Goal: Information Seeking & Learning: Learn about a topic

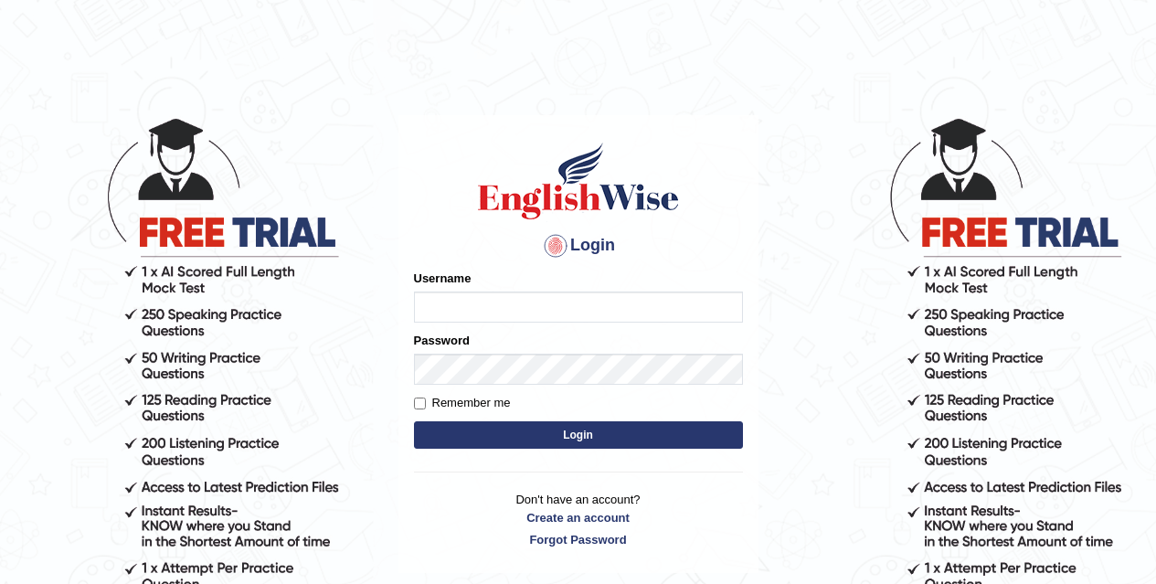
click at [506, 302] on input "Username" at bounding box center [578, 306] width 329 height 31
type input "pallavi_parramatta"
click at [506, 394] on label "Remember me" at bounding box center [462, 403] width 97 height 18
click at [426, 397] on input "Remember me" at bounding box center [420, 403] width 12 height 12
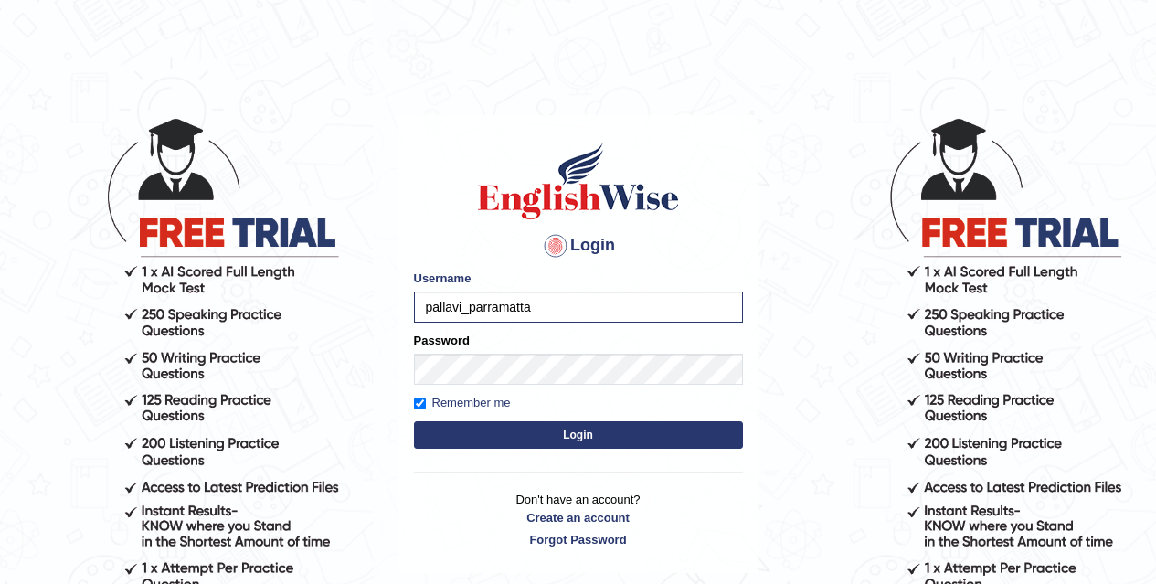
click at [461, 392] on form "Please fix the following errors: Username pallavi_parramatta Password Remember …" at bounding box center [578, 362] width 329 height 184
click at [456, 397] on label "Remember me" at bounding box center [462, 403] width 97 height 18
click at [426, 397] on input "Remember me" at bounding box center [420, 403] width 12 height 12
checkbox input "false"
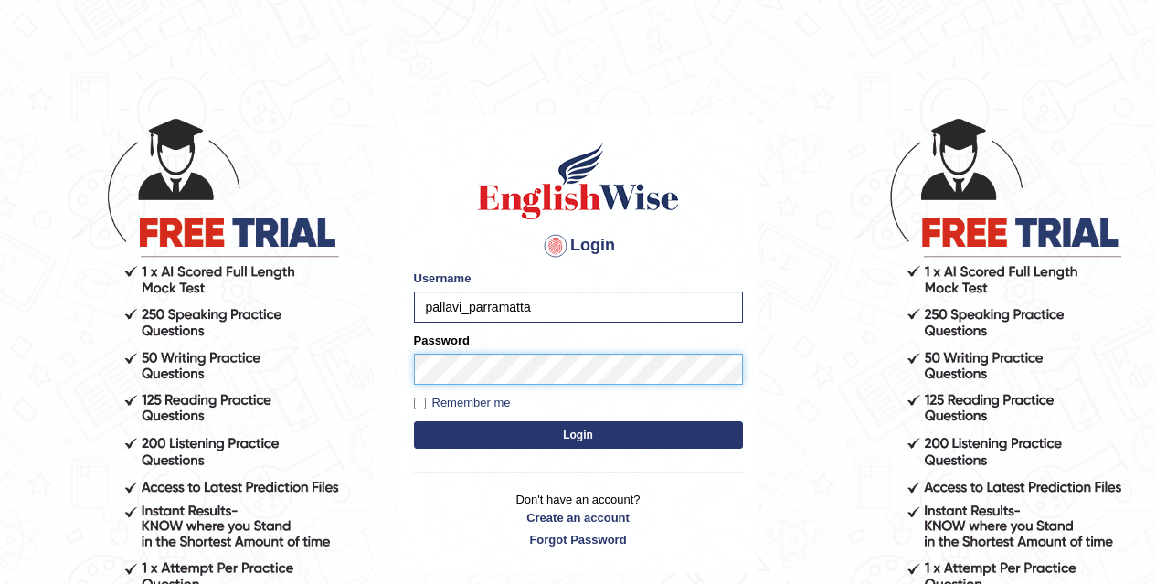
click at [414, 421] on button "Login" at bounding box center [578, 434] width 329 height 27
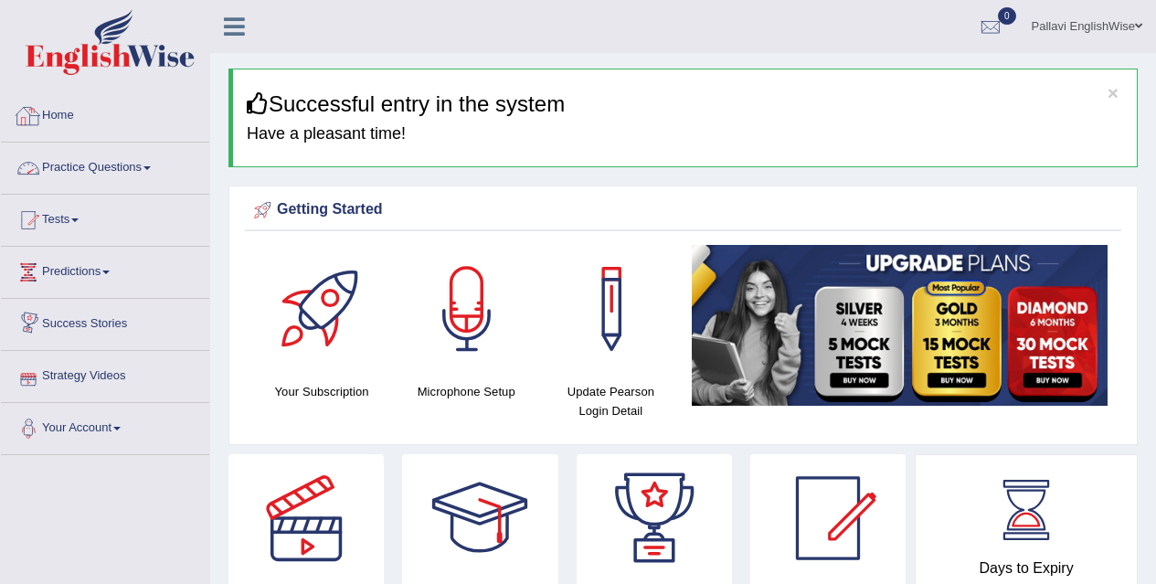
click at [106, 177] on link "Practice Questions" at bounding box center [105, 166] width 208 height 46
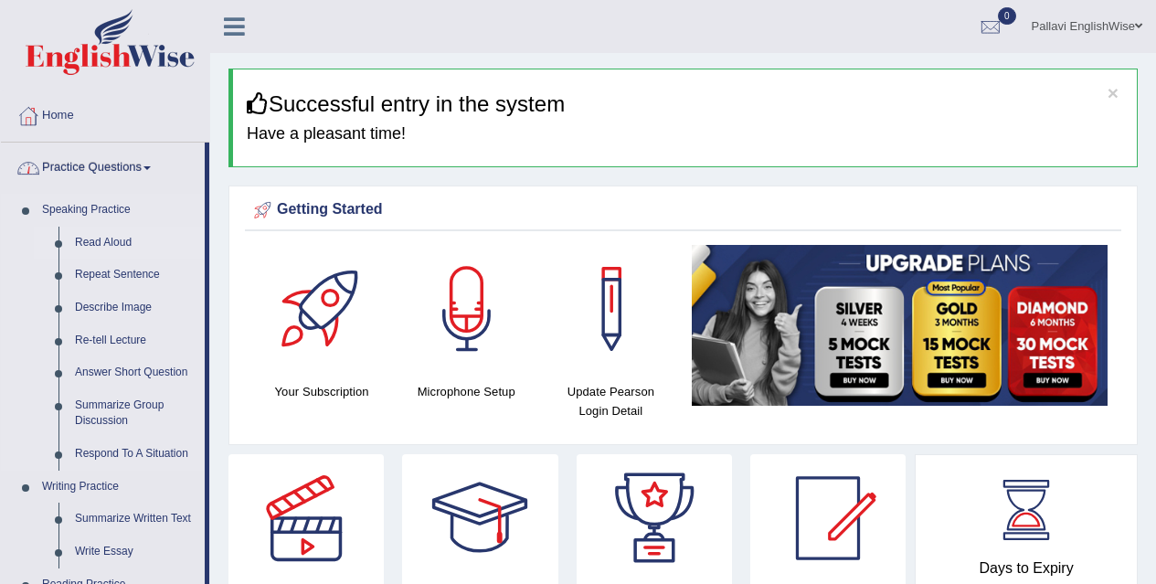
click at [120, 245] on link "Read Aloud" at bounding box center [136, 243] width 138 height 33
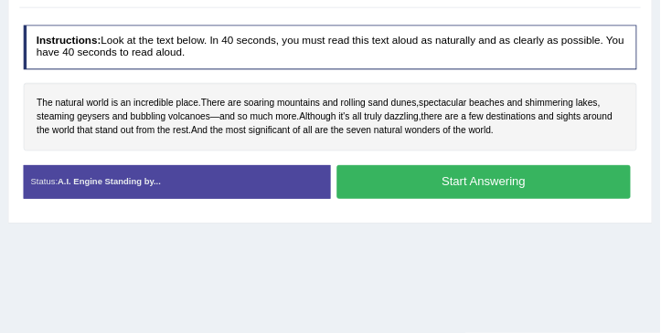
scroll to position [298, 0]
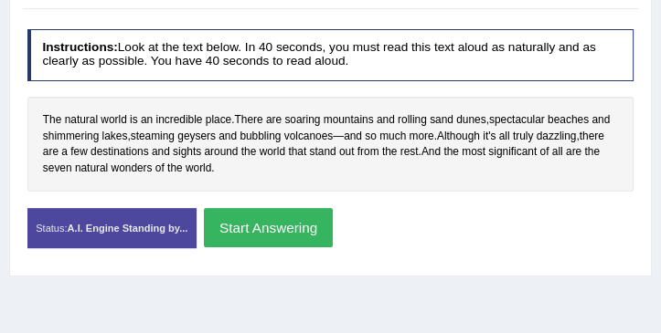
drag, startPoint x: 647, startPoint y: 7, endPoint x: 298, endPoint y: 188, distance: 393.1
click at [298, 188] on div "Instructions: Look at the text below. In 40 seconds, you must read this text al…" at bounding box center [330, 145] width 614 height 248
click at [315, 226] on button "Start Answering" at bounding box center [268, 227] width 129 height 39
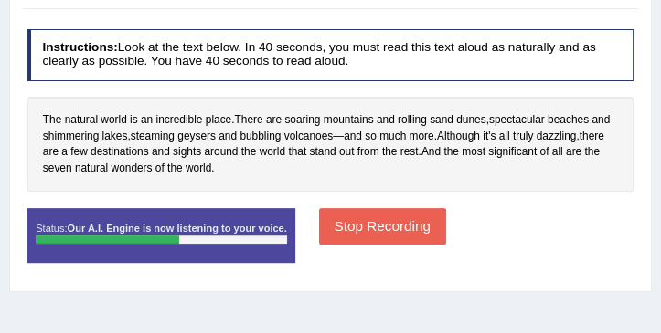
click at [402, 223] on button "Stop Recording" at bounding box center [382, 226] width 127 height 36
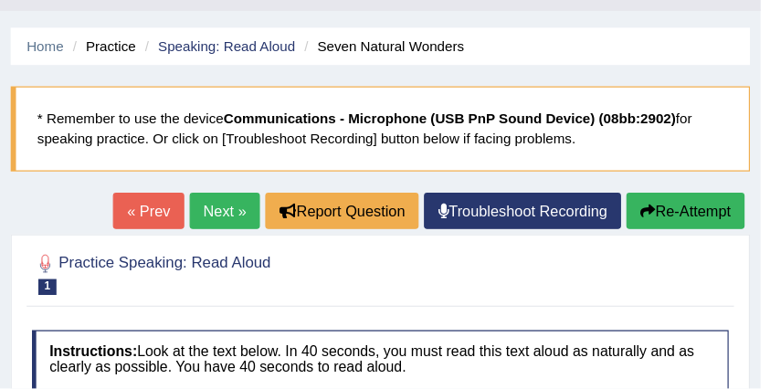
scroll to position [0, 0]
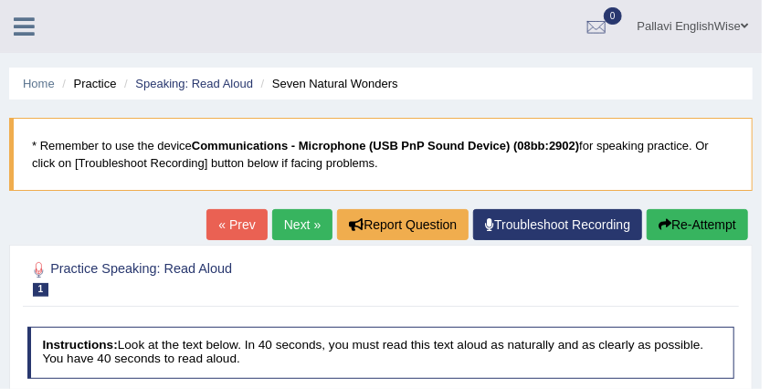
drag, startPoint x: 597, startPoint y: 27, endPoint x: 291, endPoint y: 223, distance: 363.2
click at [291, 223] on link "Next »" at bounding box center [302, 224] width 60 height 31
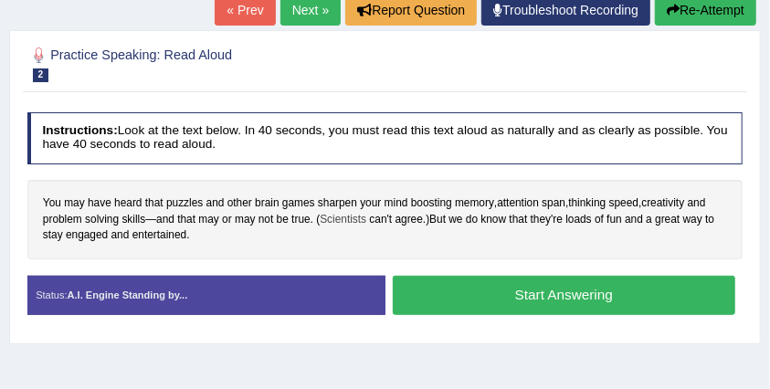
scroll to position [243, 0]
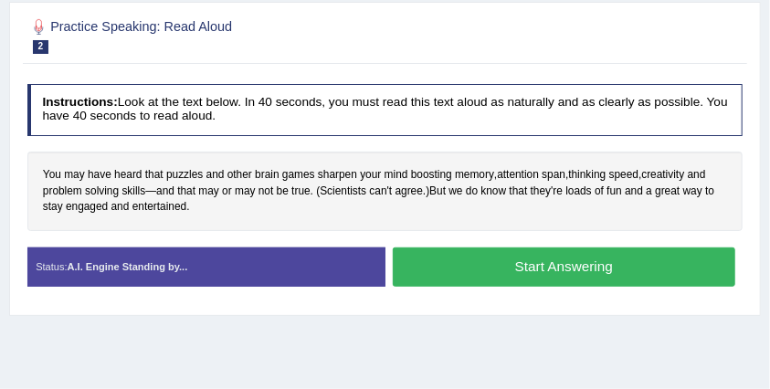
click at [492, 261] on button "Start Answering" at bounding box center [564, 267] width 343 height 39
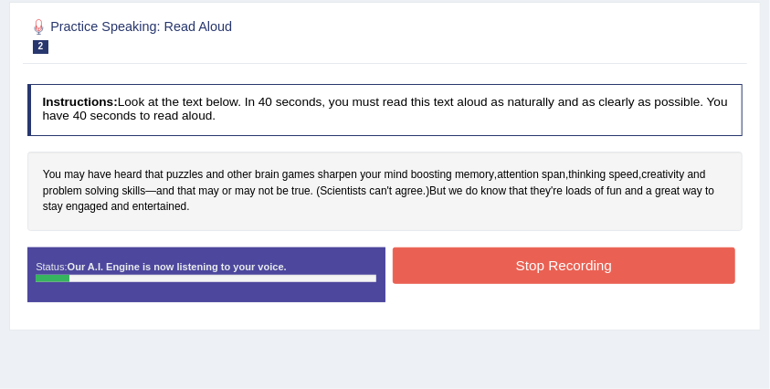
click at [492, 261] on button "Stop Recording" at bounding box center [564, 266] width 343 height 36
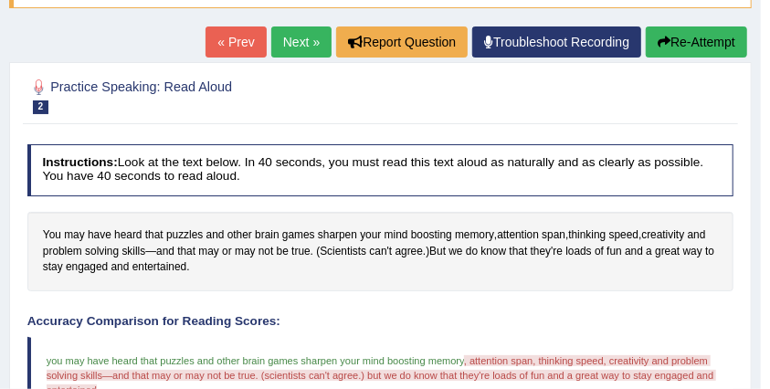
scroll to position [122, 0]
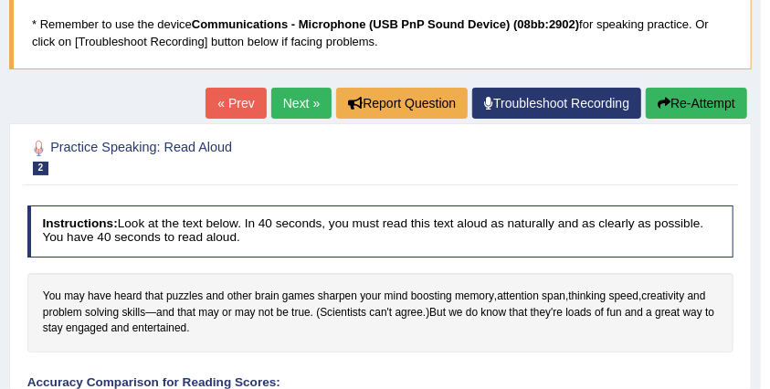
click at [302, 105] on link "Next »" at bounding box center [301, 103] width 60 height 31
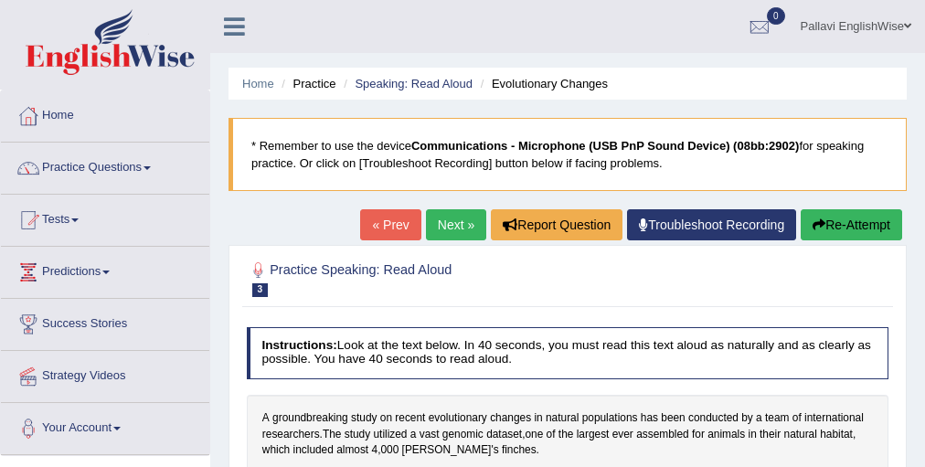
drag, startPoint x: 774, startPoint y: 2, endPoint x: 99, endPoint y: 169, distance: 695.6
click at [99, 169] on link "Practice Questions" at bounding box center [105, 166] width 208 height 46
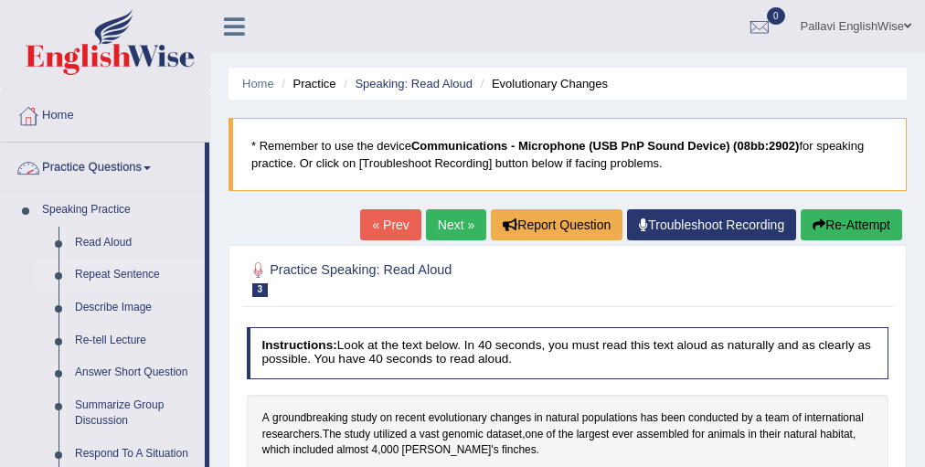
click at [125, 270] on link "Repeat Sentence" at bounding box center [136, 275] width 138 height 33
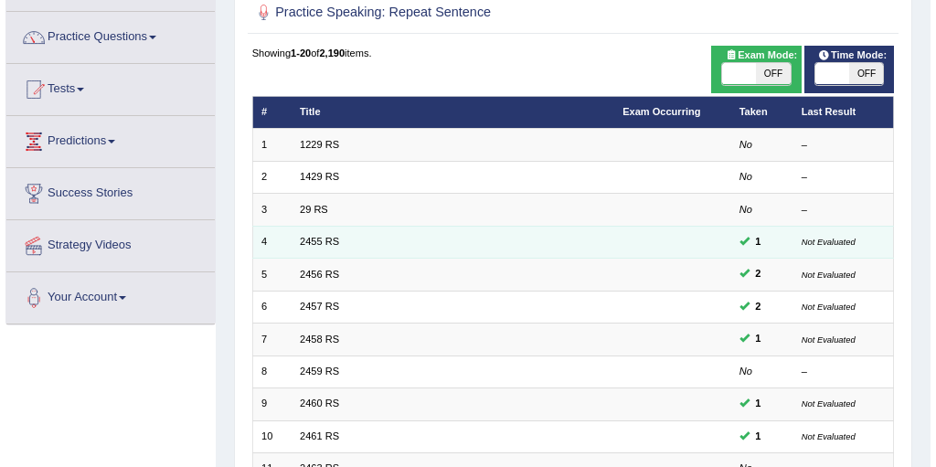
scroll to position [146, 0]
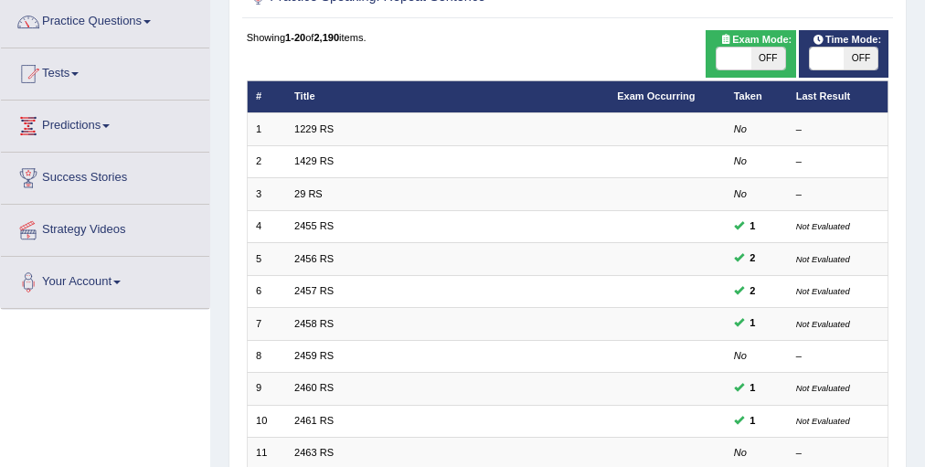
click at [771, 58] on span "OFF" at bounding box center [768, 59] width 34 height 22
checkbox input "true"
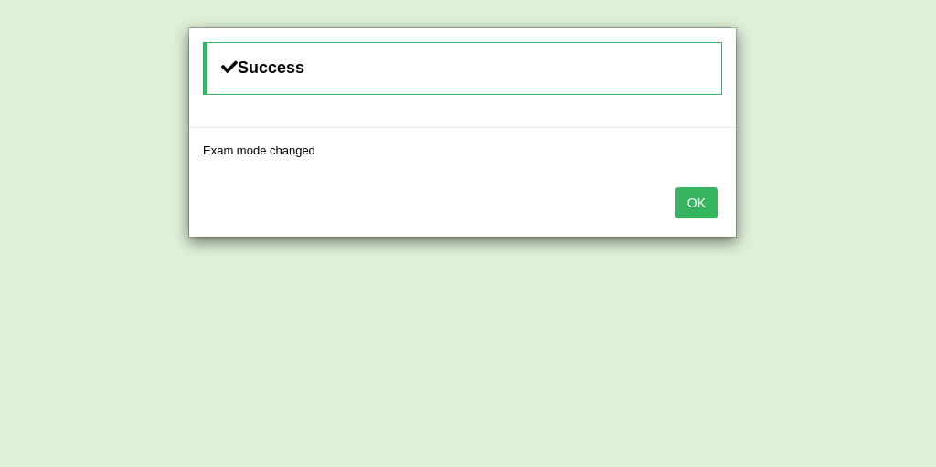
click at [697, 201] on button "OK" at bounding box center [696, 202] width 42 height 31
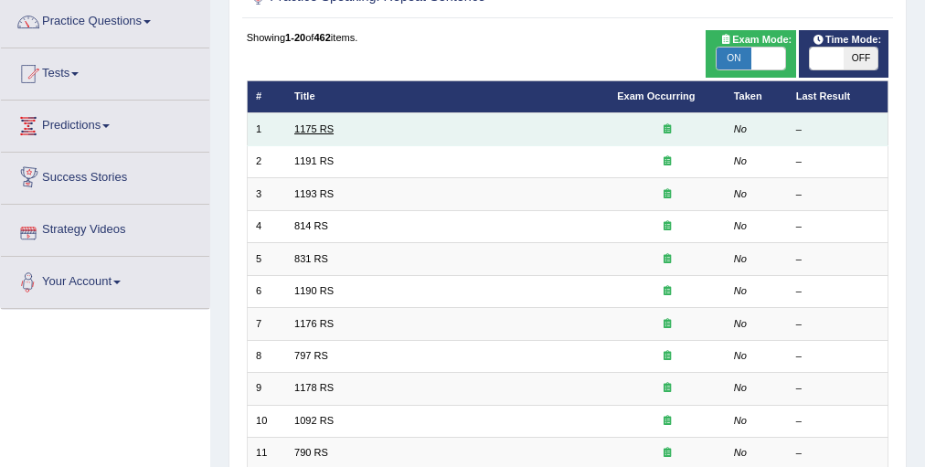
click at [323, 129] on link "1175 RS" at bounding box center [313, 128] width 39 height 11
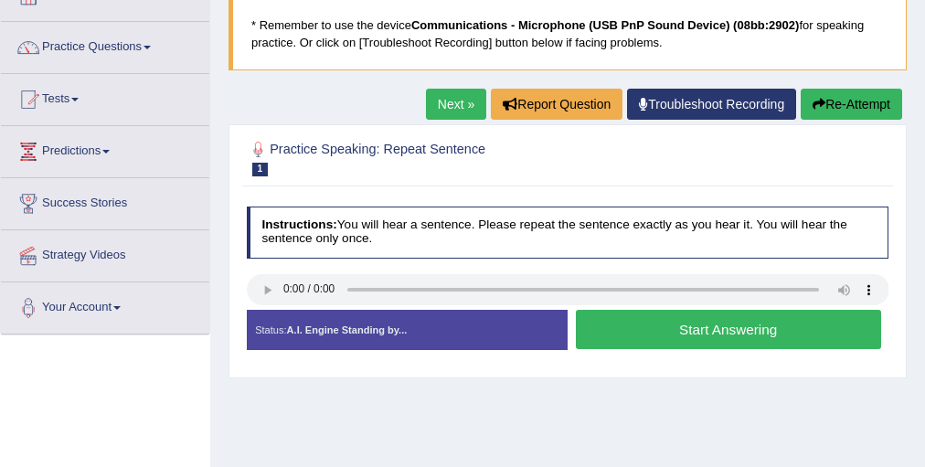
scroll to position [146, 0]
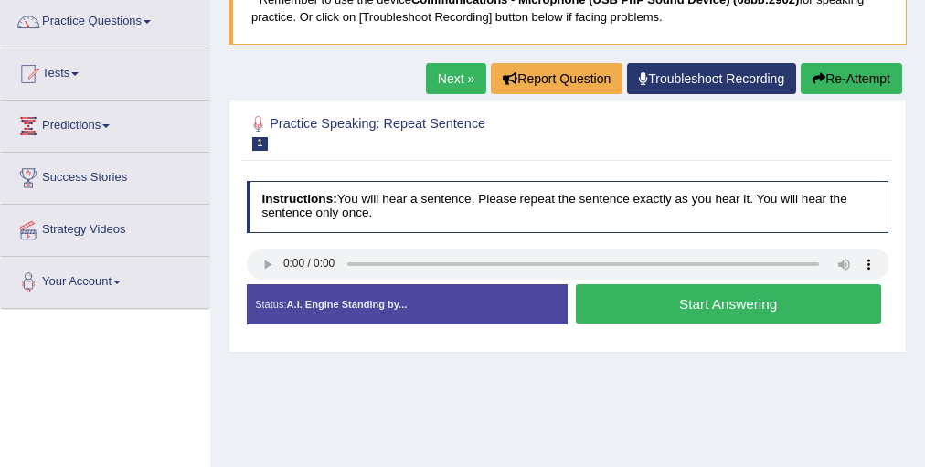
click at [323, 388] on div "Home Practice Speaking: Repeat Sentence 1175 RS * Remember to use the device Co…" at bounding box center [567, 311] width 714 height 914
click at [629, 314] on button "Start Answering" at bounding box center [728, 303] width 305 height 39
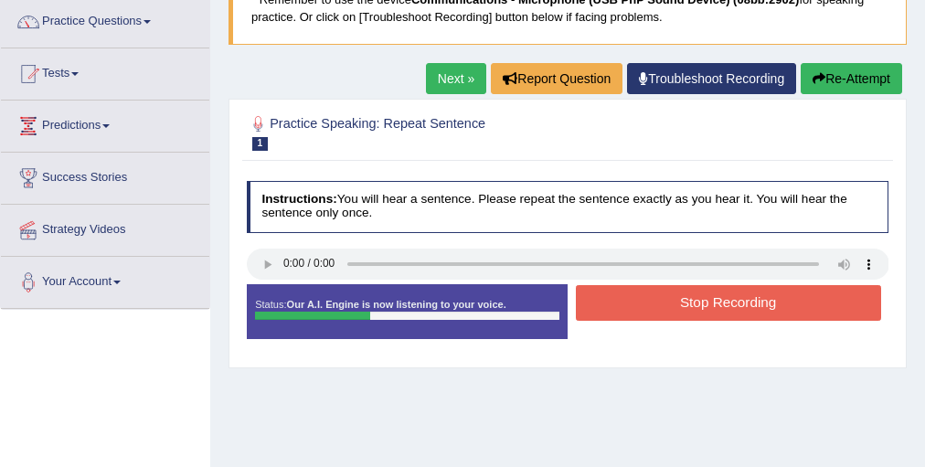
click at [635, 308] on button "Stop Recording" at bounding box center [728, 303] width 305 height 36
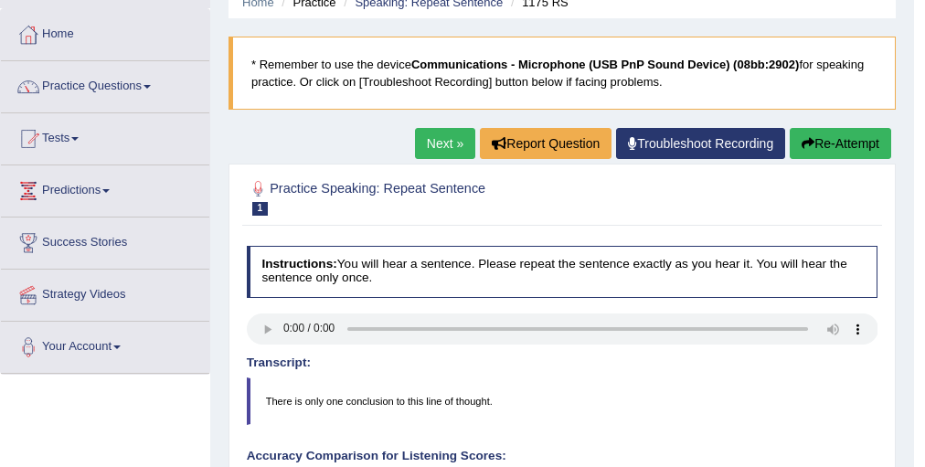
scroll to position [73, 0]
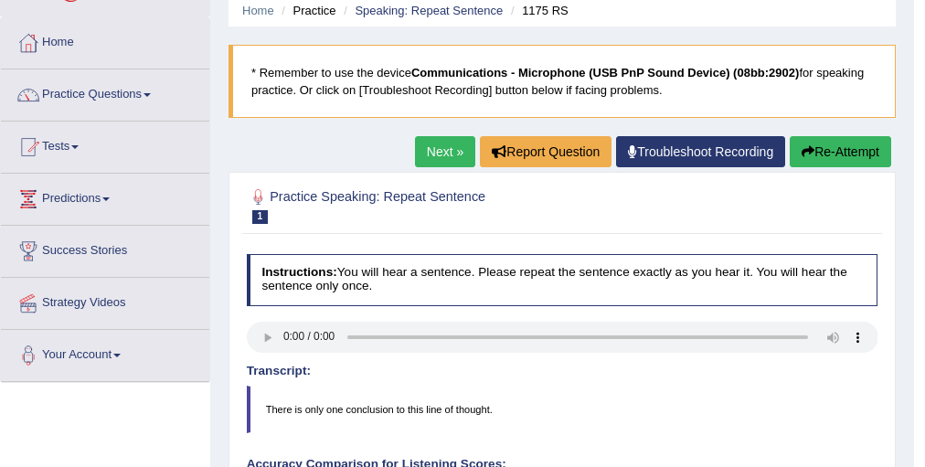
click at [420, 153] on link "Next »" at bounding box center [445, 151] width 60 height 31
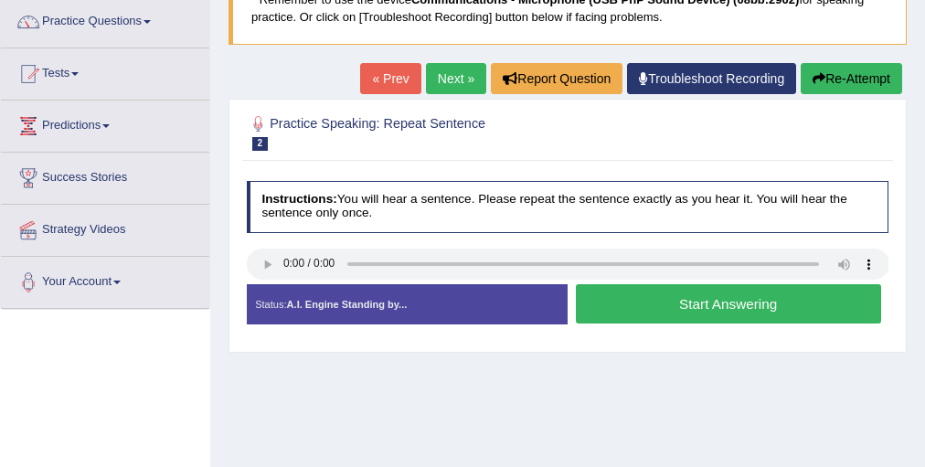
click at [705, 314] on button "Start Answering" at bounding box center [728, 303] width 305 height 39
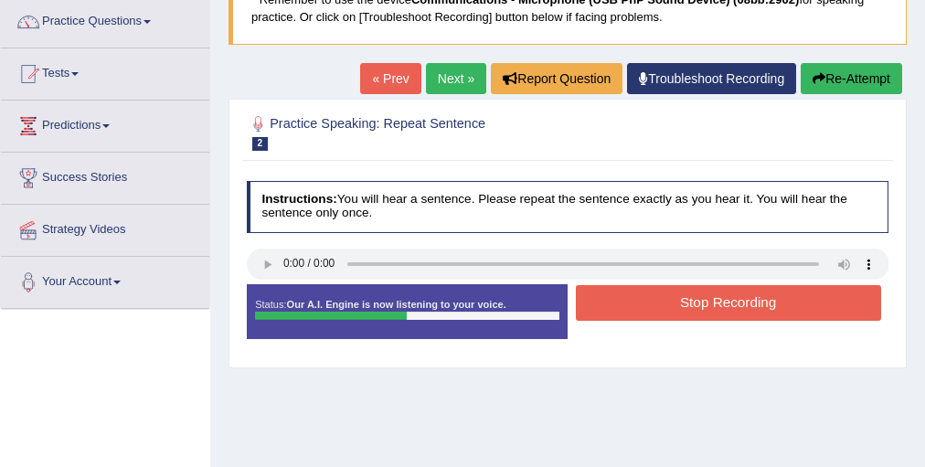
click at [710, 307] on button "Stop Recording" at bounding box center [728, 303] width 305 height 36
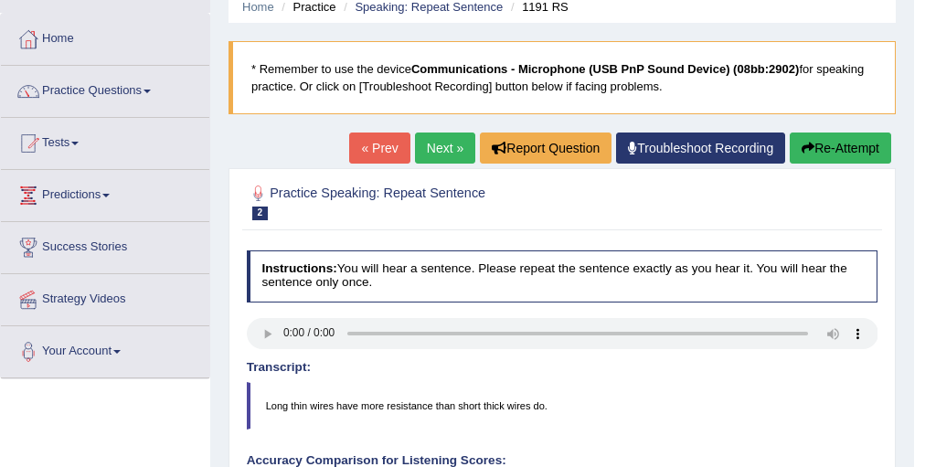
scroll to position [73, 0]
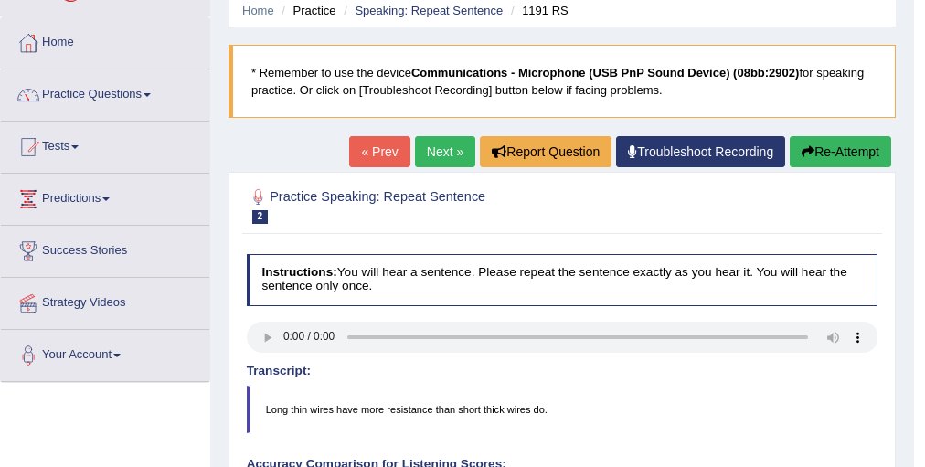
click at [426, 147] on link "Next »" at bounding box center [445, 151] width 60 height 31
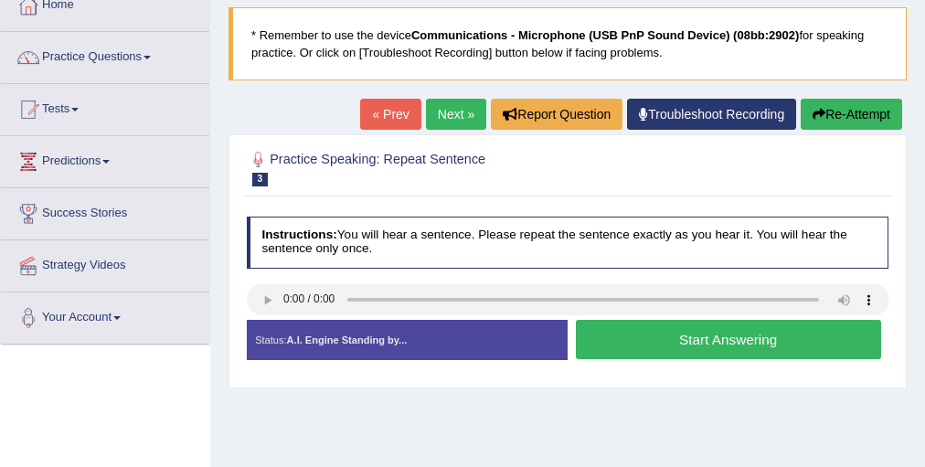
scroll to position [146, 0]
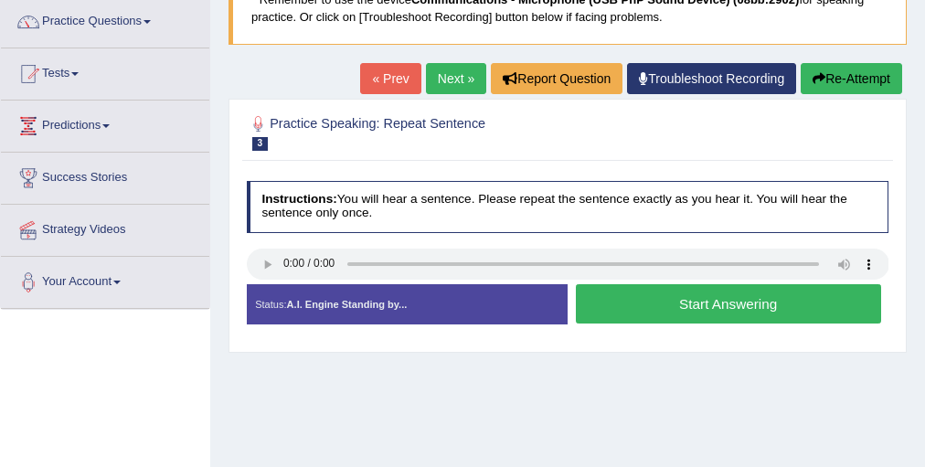
click at [719, 302] on button "Start Answering" at bounding box center [728, 303] width 305 height 39
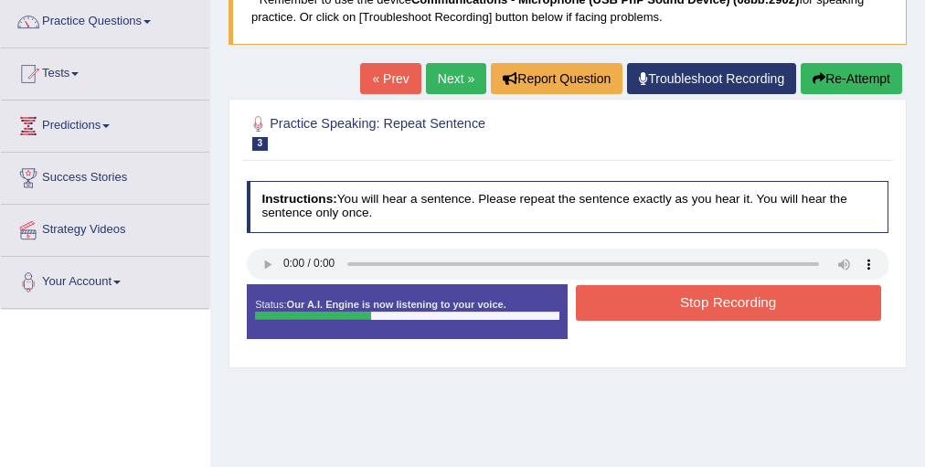
click at [719, 302] on button "Stop Recording" at bounding box center [728, 303] width 305 height 36
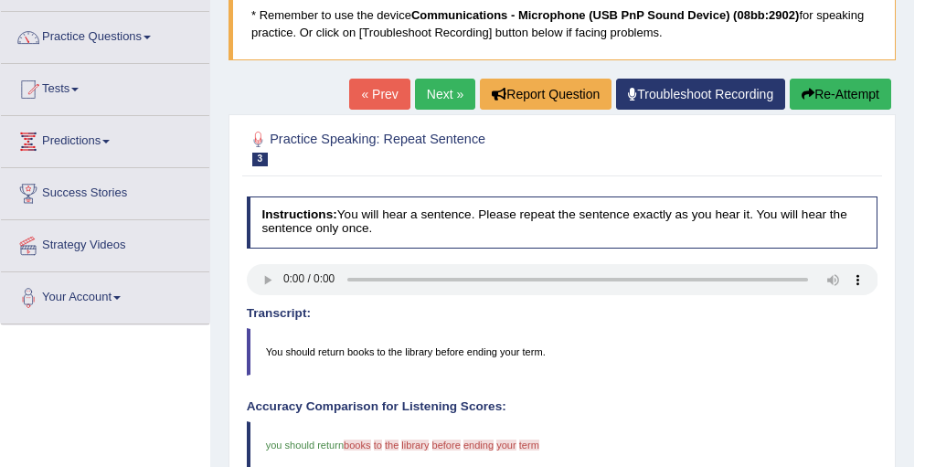
scroll to position [0, 0]
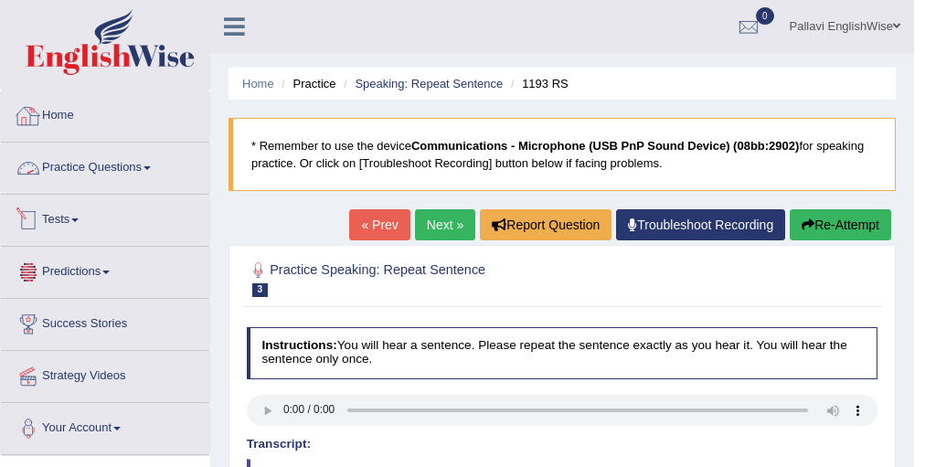
click at [91, 164] on link "Practice Questions" at bounding box center [105, 166] width 208 height 46
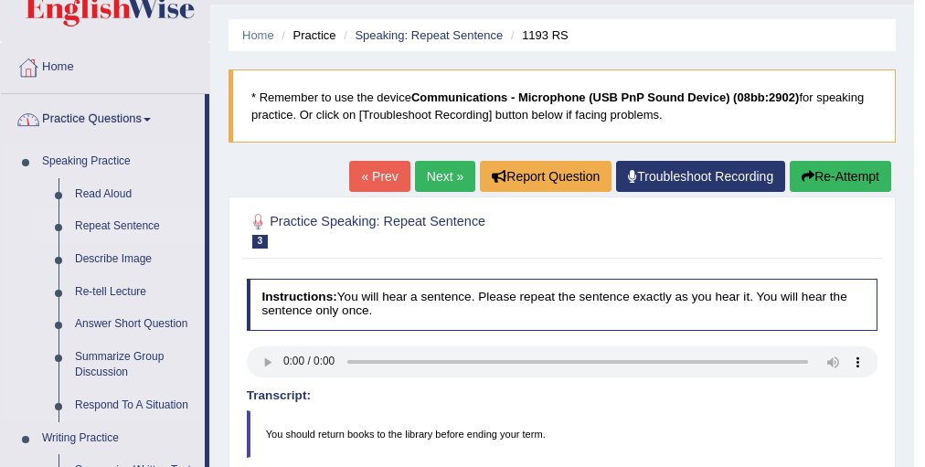
scroll to position [73, 0]
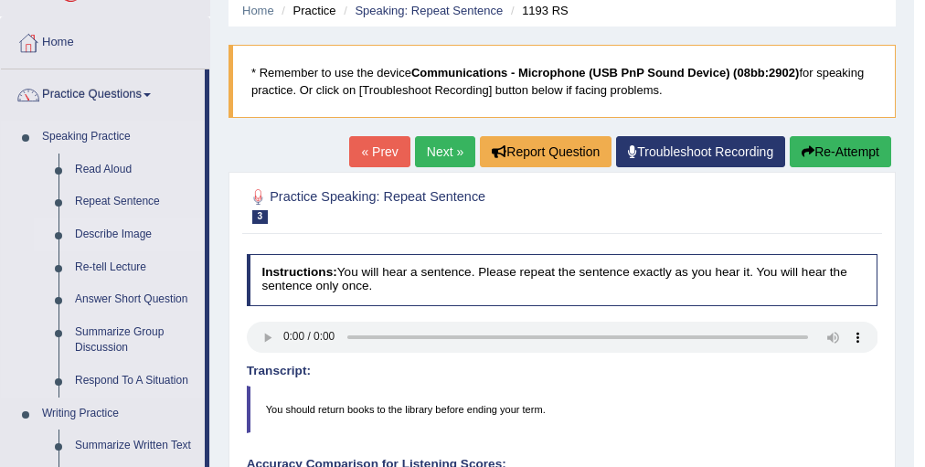
click at [132, 222] on link "Describe Image" at bounding box center [136, 234] width 138 height 33
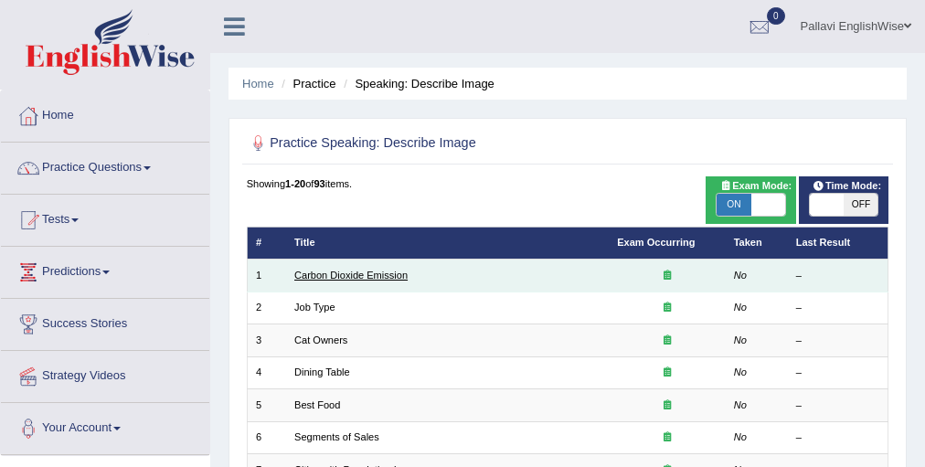
click at [382, 276] on link "Carbon Dioxide Emission" at bounding box center [350, 275] width 113 height 11
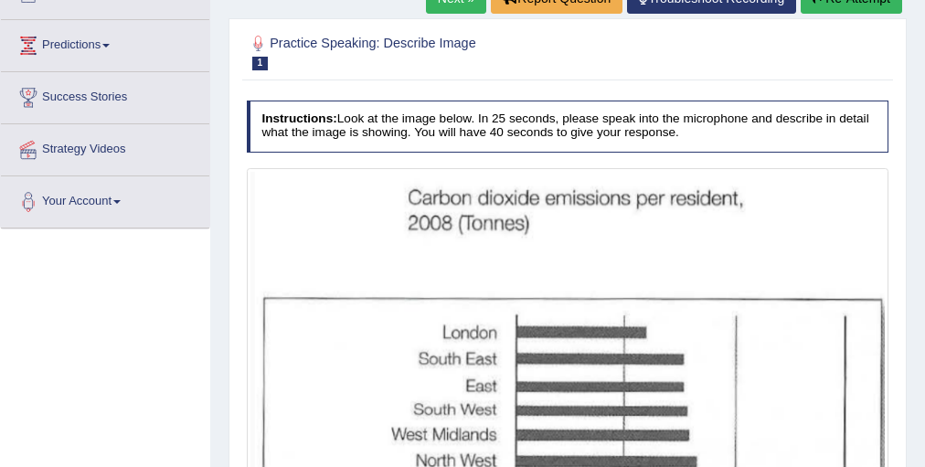
scroll to position [73, 0]
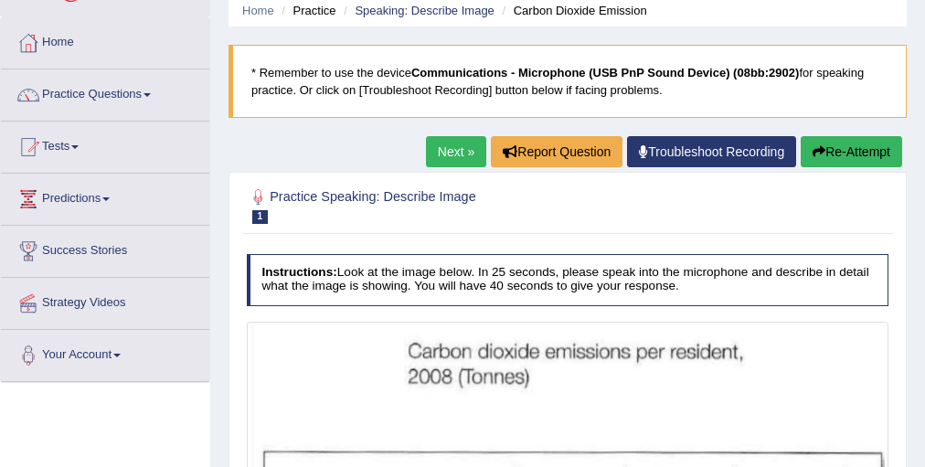
click at [464, 158] on link "Next »" at bounding box center [456, 151] width 60 height 31
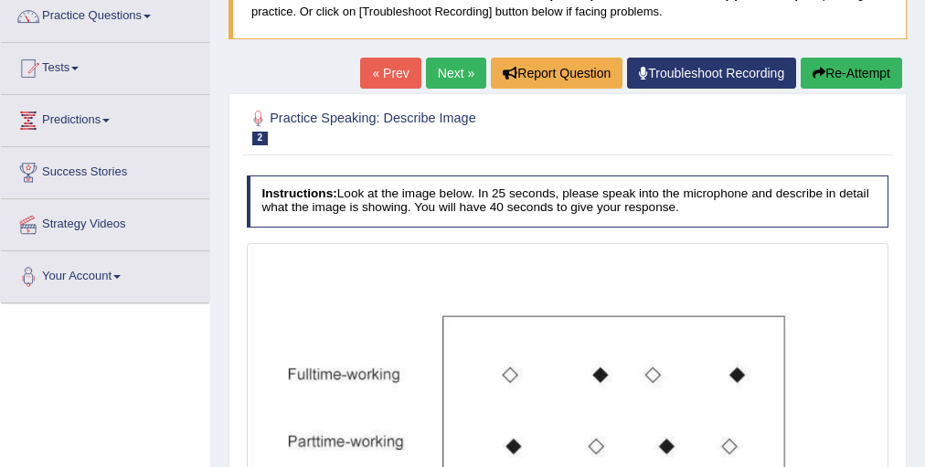
scroll to position [146, 0]
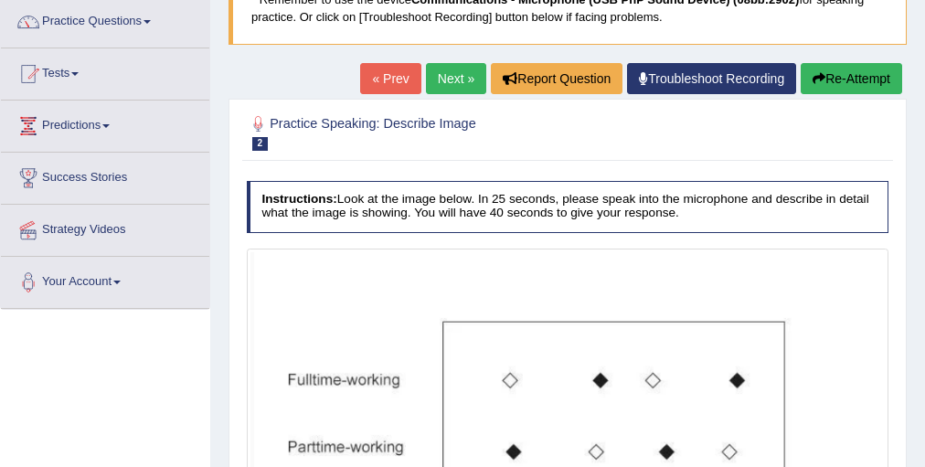
click at [443, 75] on link "Next »" at bounding box center [456, 78] width 60 height 31
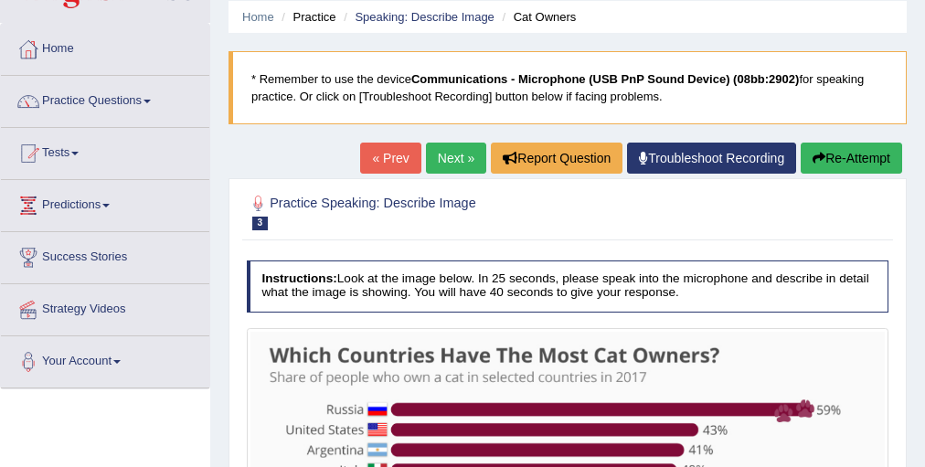
scroll to position [54, 0]
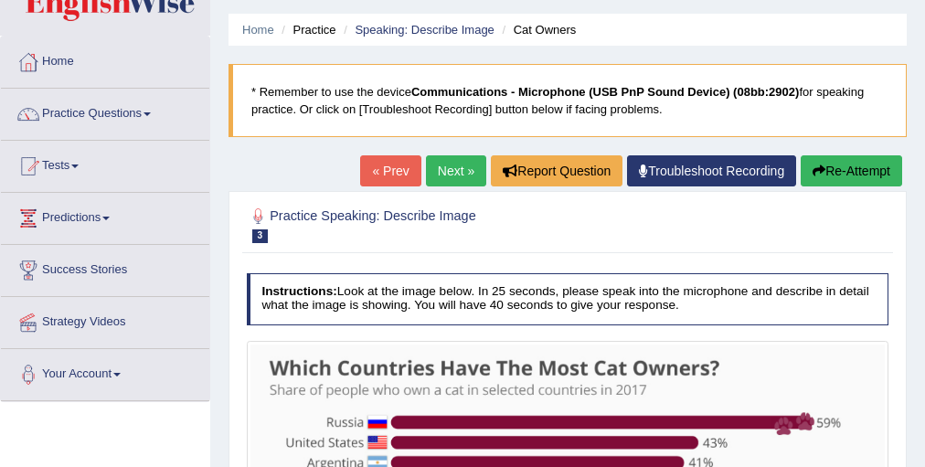
click at [433, 165] on link "Next »" at bounding box center [456, 170] width 60 height 31
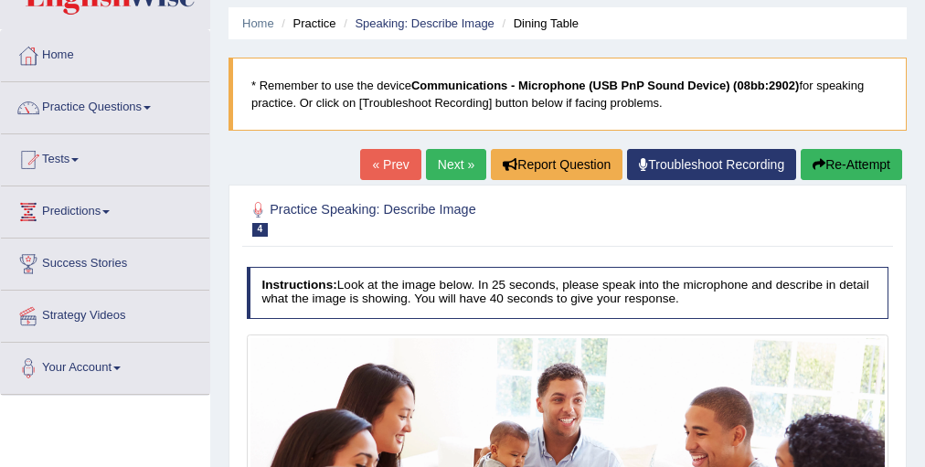
scroll to position [54, 0]
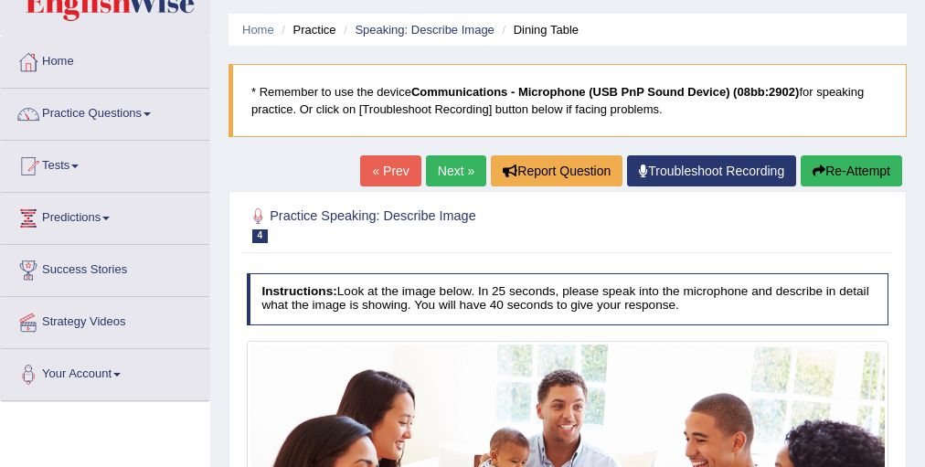
click at [450, 164] on link "Next »" at bounding box center [456, 170] width 60 height 31
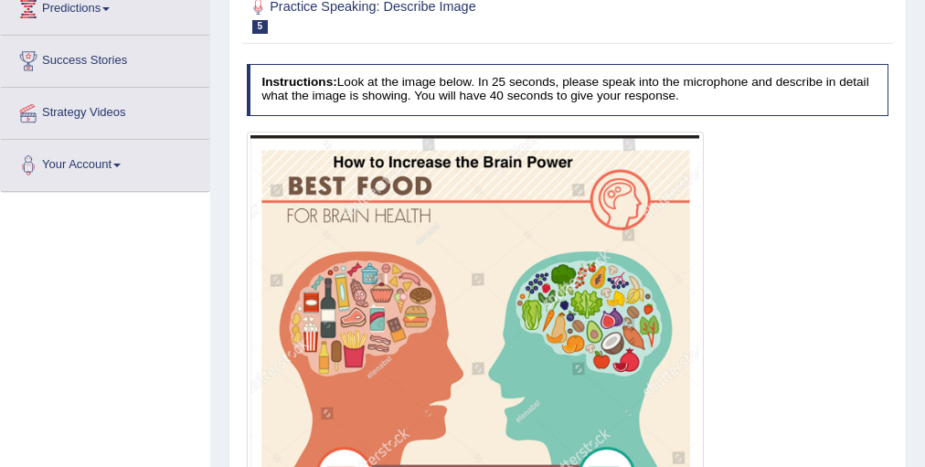
scroll to position [219, 0]
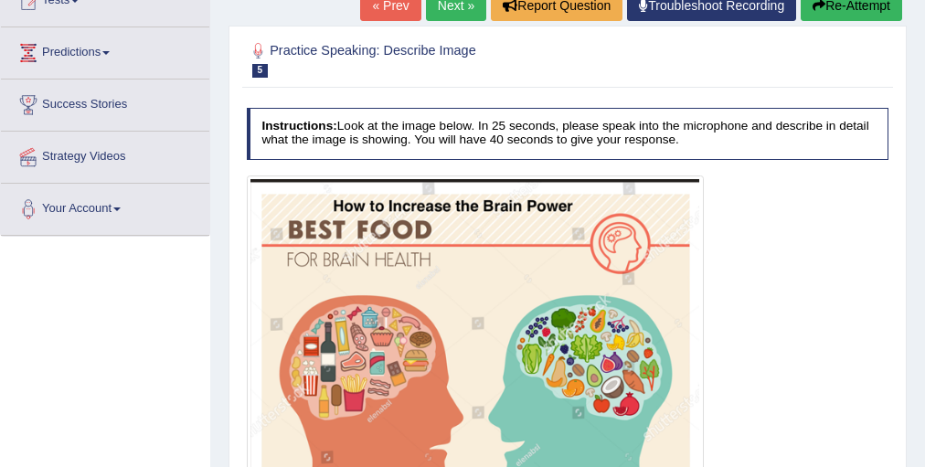
click at [460, 6] on link "Next »" at bounding box center [456, 5] width 60 height 31
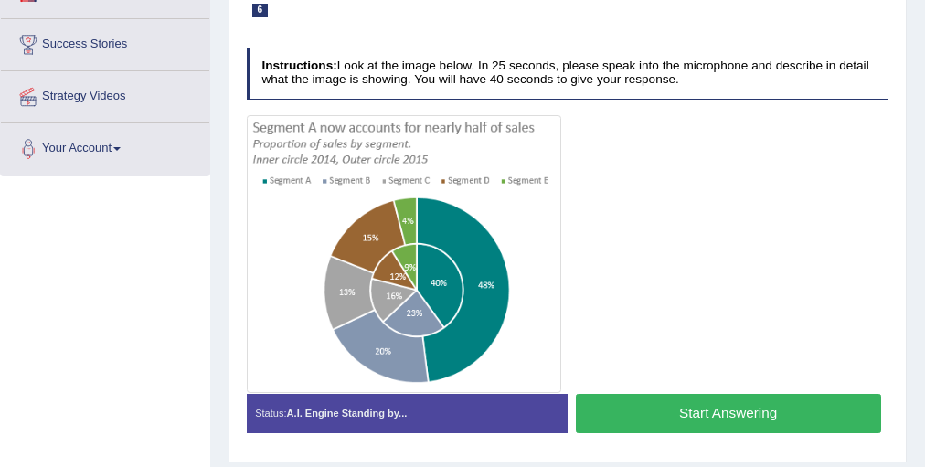
scroll to position [146, 0]
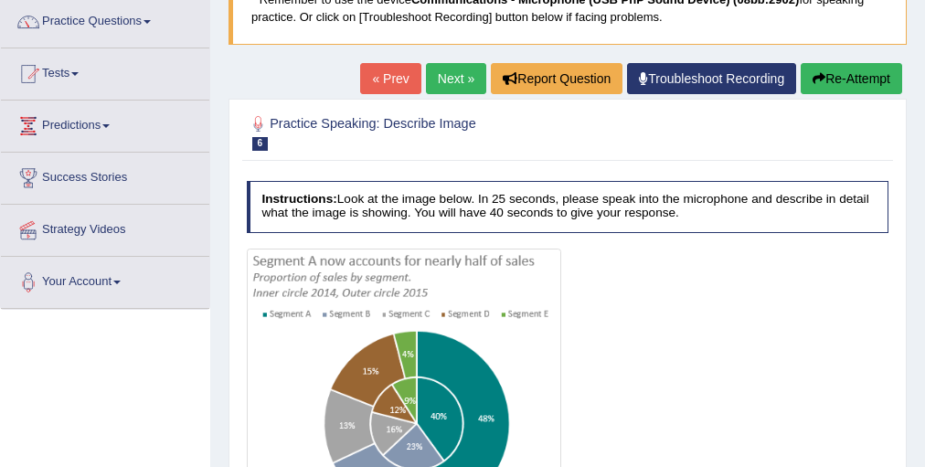
click at [435, 74] on link "Next »" at bounding box center [456, 78] width 60 height 31
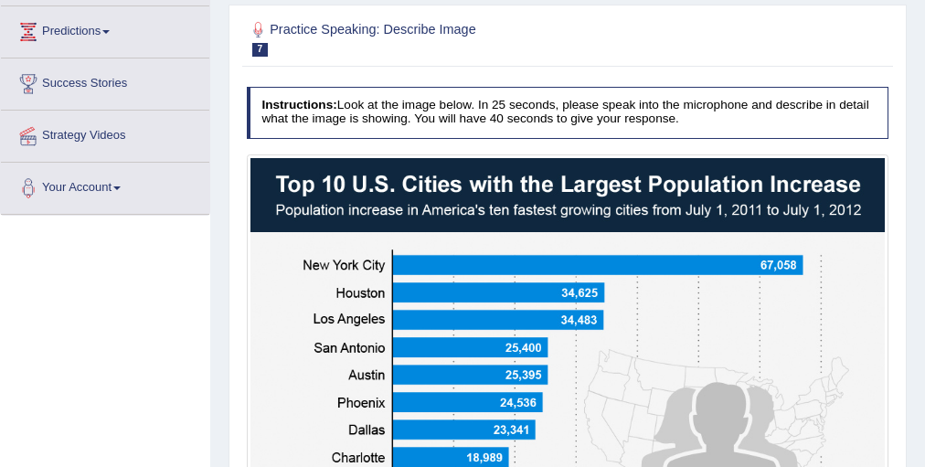
scroll to position [149, 0]
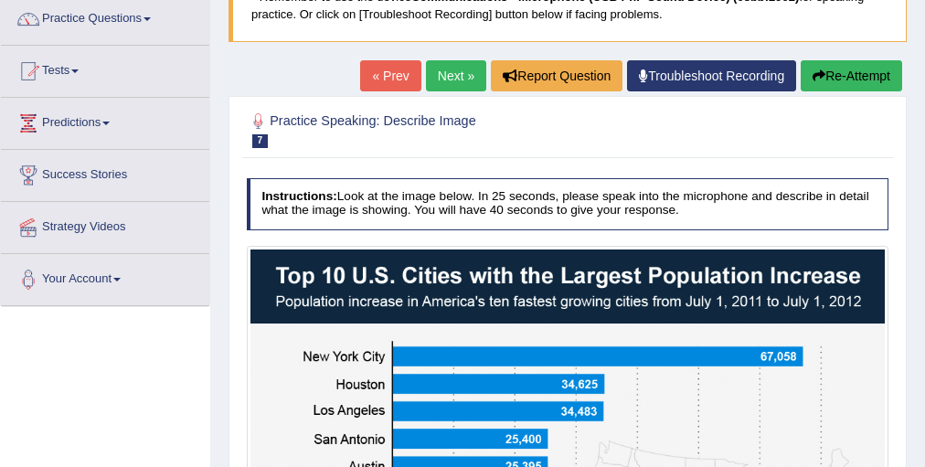
click at [439, 82] on link "Next »" at bounding box center [456, 75] width 60 height 31
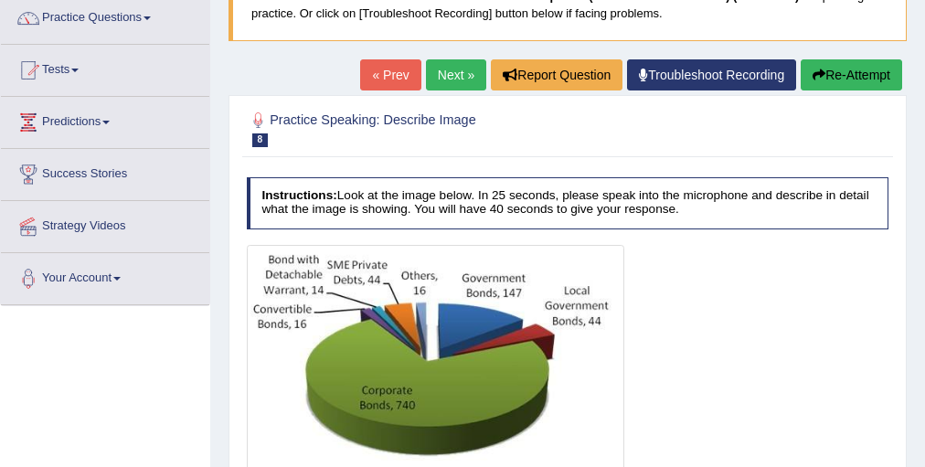
scroll to position [73, 0]
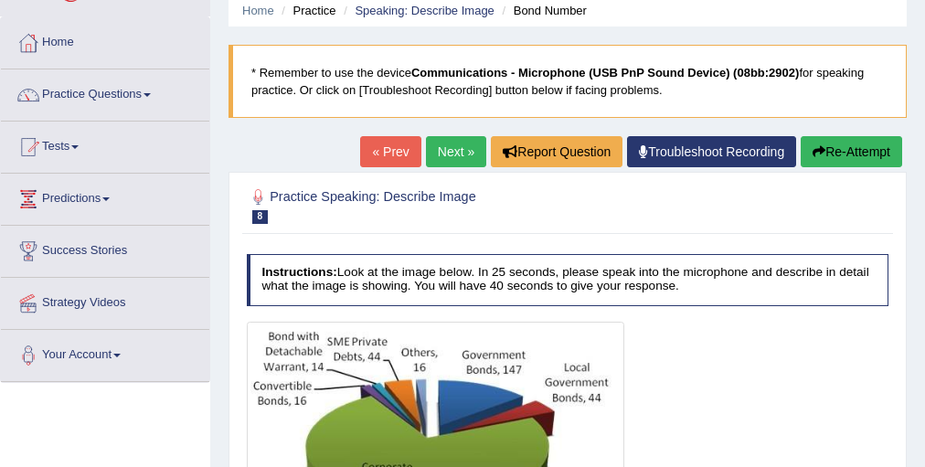
click at [458, 137] on link "Next »" at bounding box center [456, 151] width 60 height 31
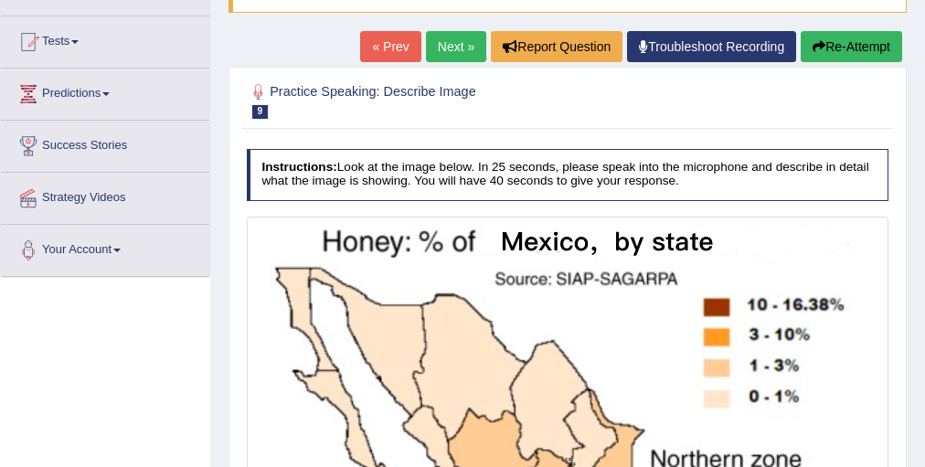
scroll to position [40, 0]
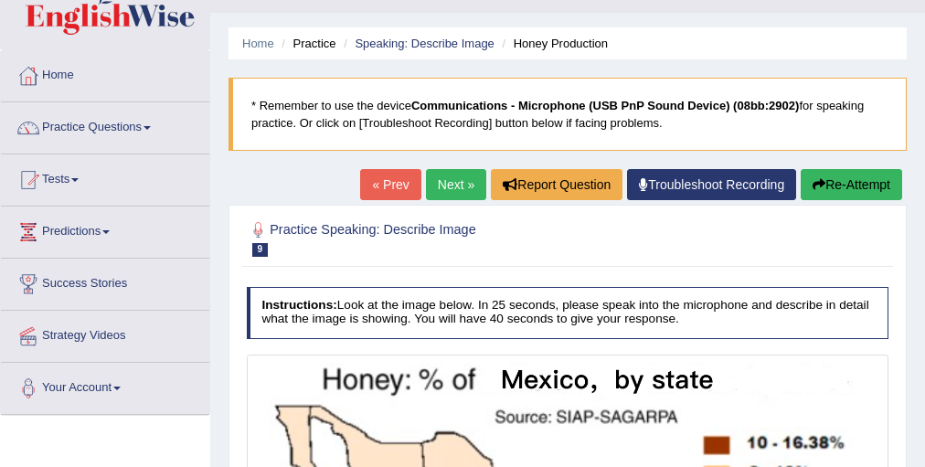
click at [443, 178] on link "Next »" at bounding box center [456, 184] width 60 height 31
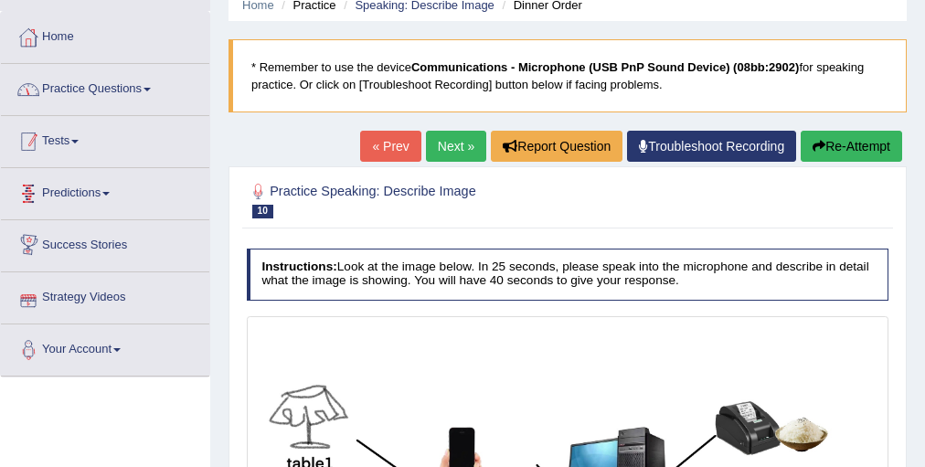
scroll to position [73, 0]
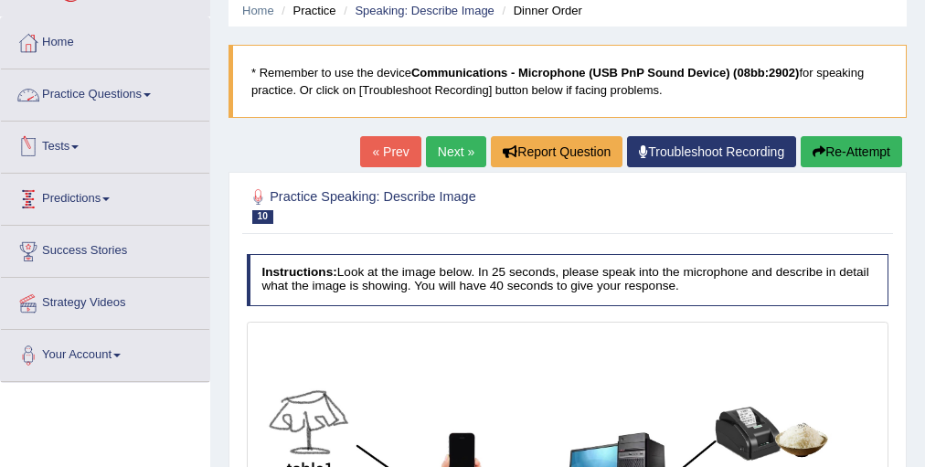
click at [111, 92] on link "Practice Questions" at bounding box center [105, 92] width 208 height 46
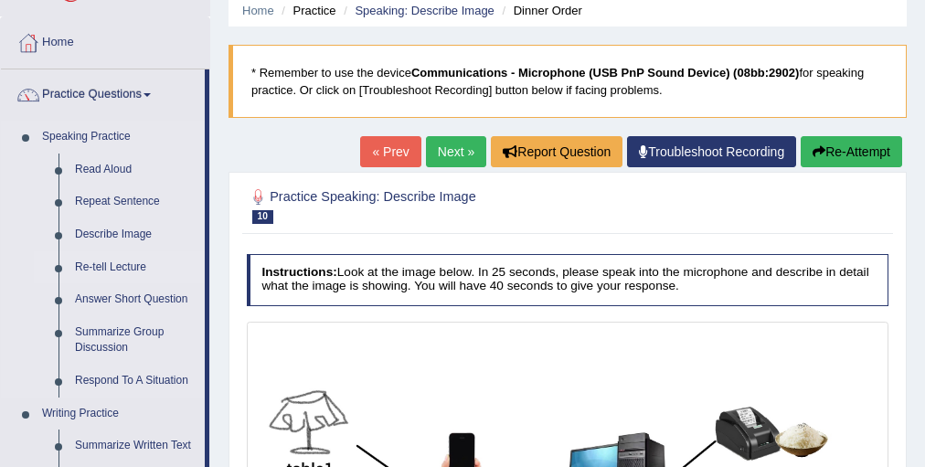
click at [130, 261] on link "Re-tell Lecture" at bounding box center [136, 267] width 138 height 33
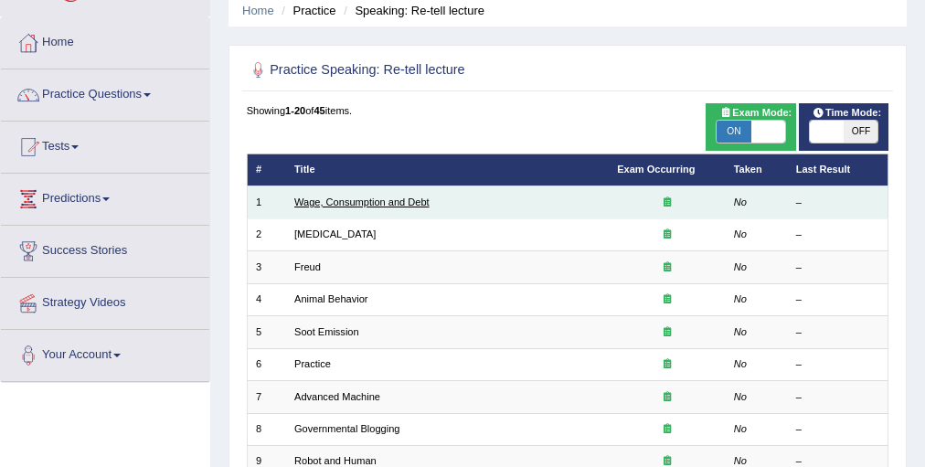
click at [337, 197] on link "Wage, Consumption and Debt" at bounding box center [361, 201] width 135 height 11
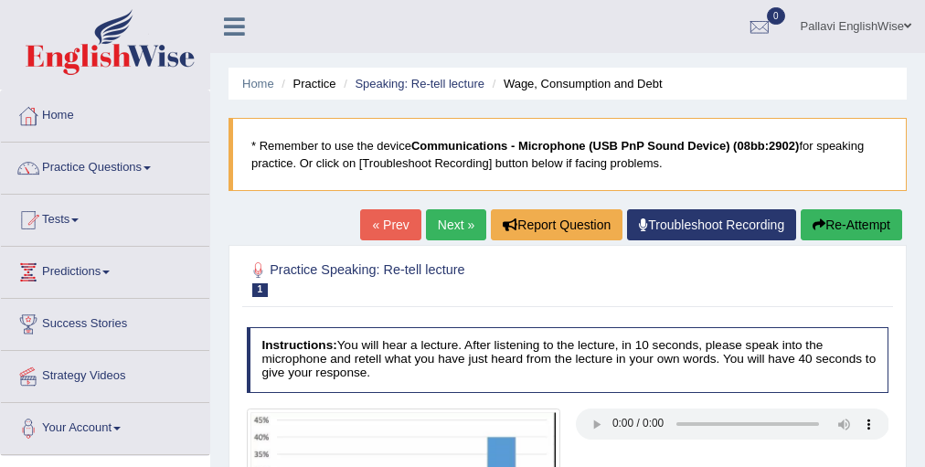
click at [439, 226] on link "Next »" at bounding box center [456, 224] width 60 height 31
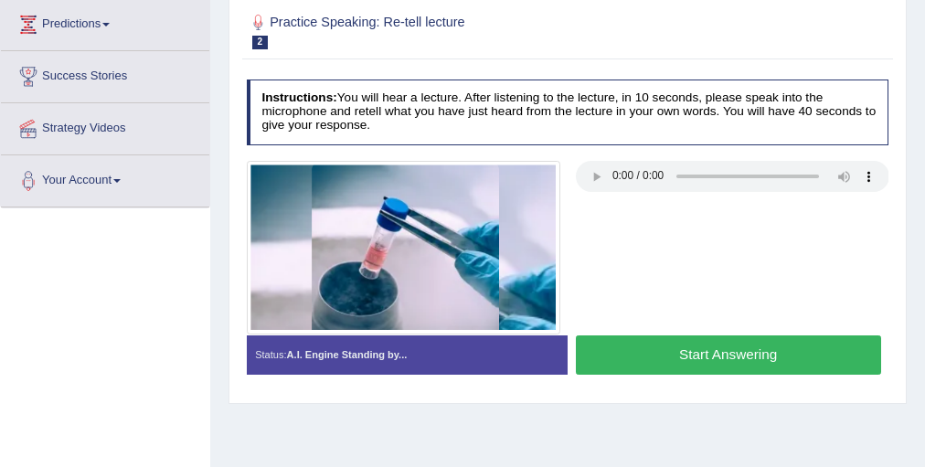
scroll to position [161, 0]
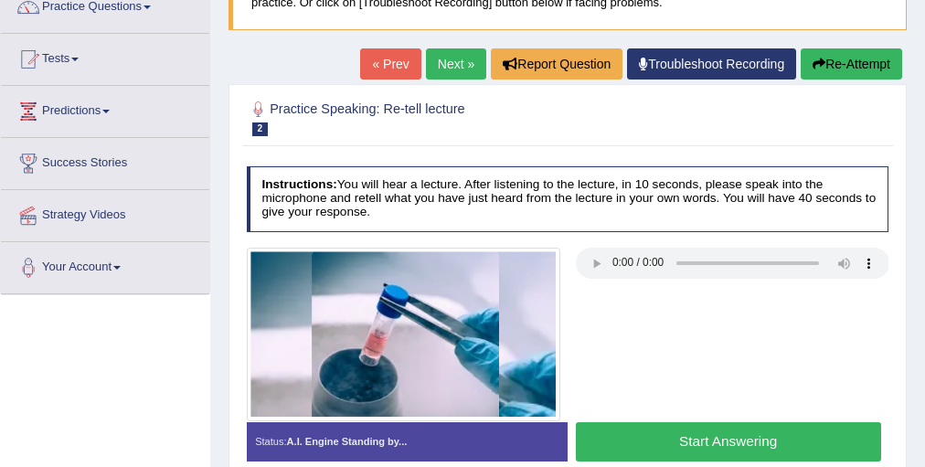
click at [445, 54] on link "Next »" at bounding box center [456, 63] width 60 height 31
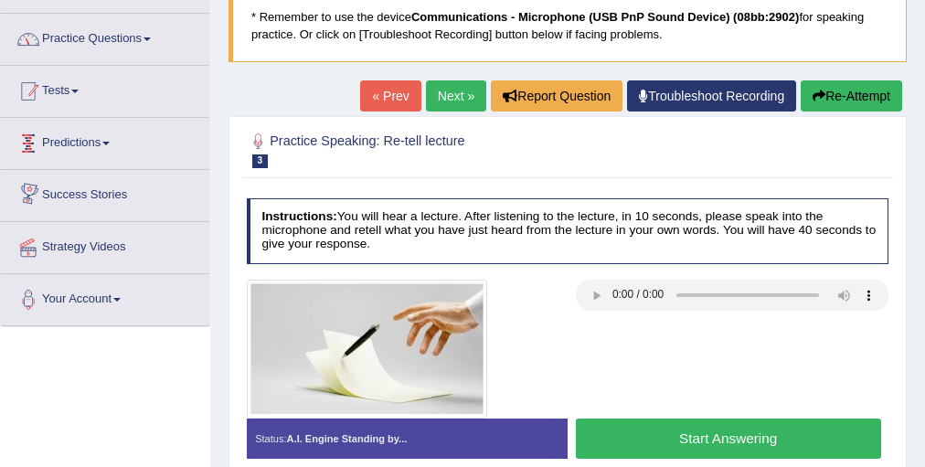
scroll to position [73, 0]
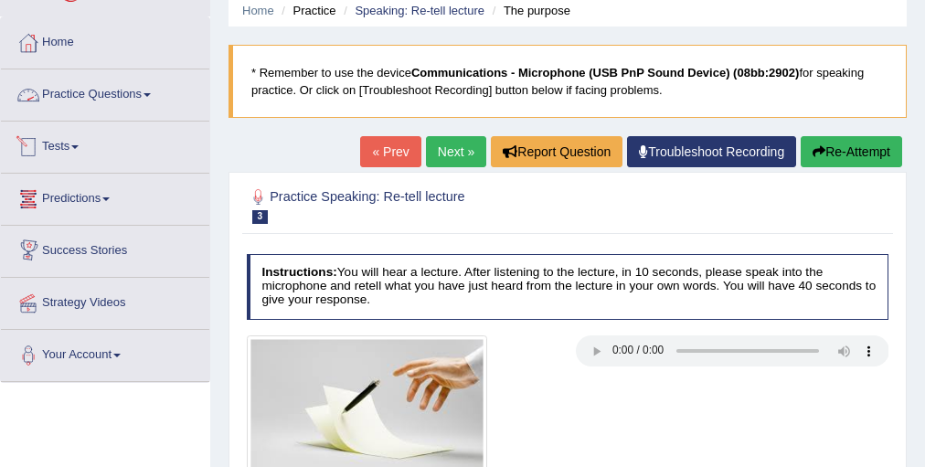
click at [90, 90] on link "Practice Questions" at bounding box center [105, 92] width 208 height 46
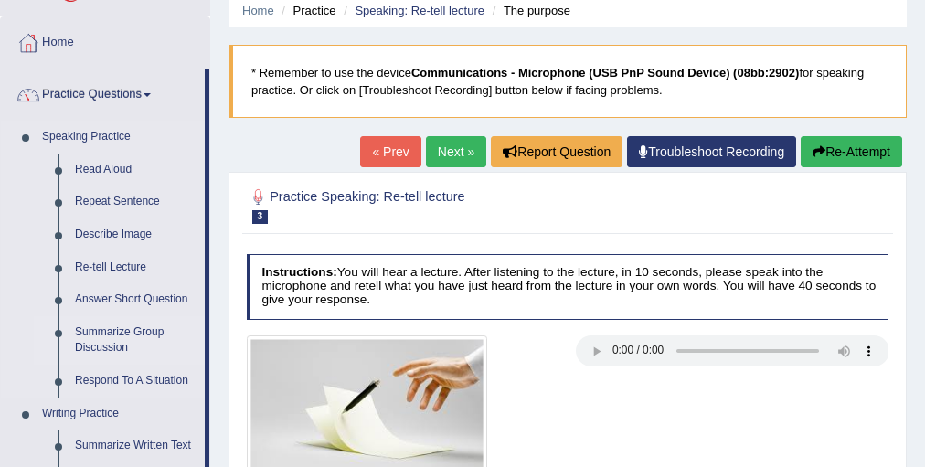
click at [129, 336] on link "Summarize Group Discussion" at bounding box center [136, 340] width 138 height 48
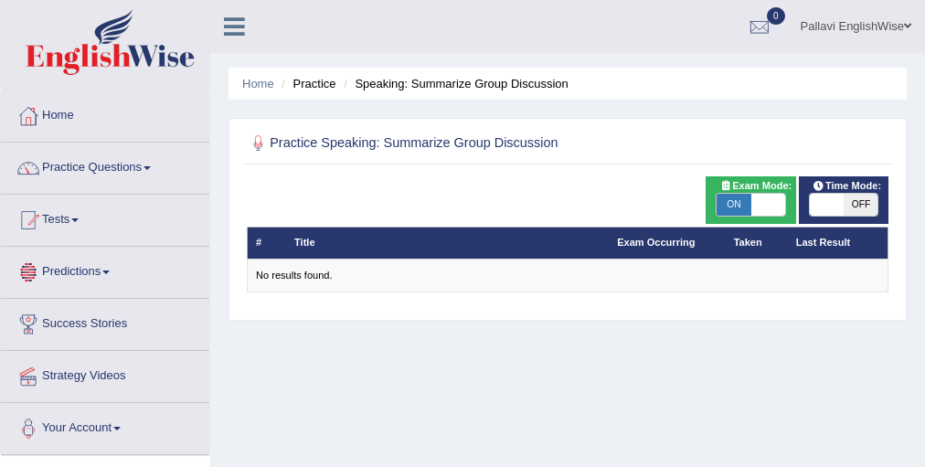
click at [745, 211] on span "ON" at bounding box center [733, 205] width 34 height 22
checkbox input "false"
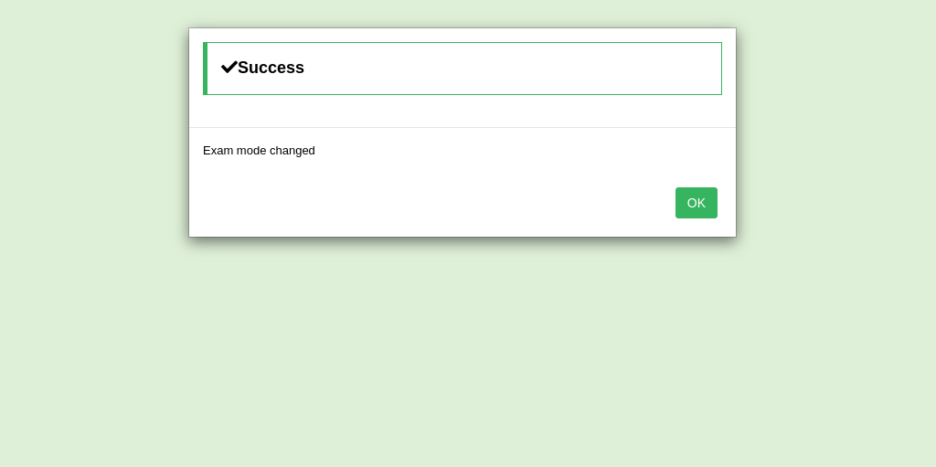
click at [702, 191] on button "OK" at bounding box center [696, 202] width 42 height 31
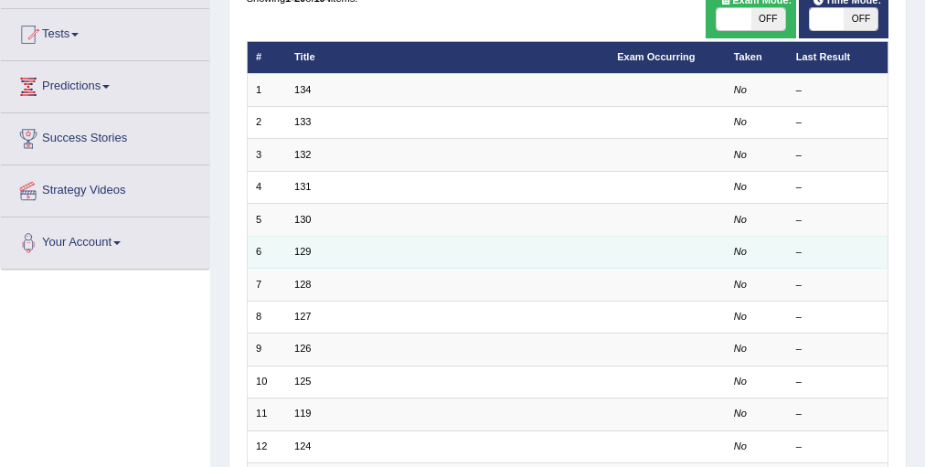
scroll to position [73, 0]
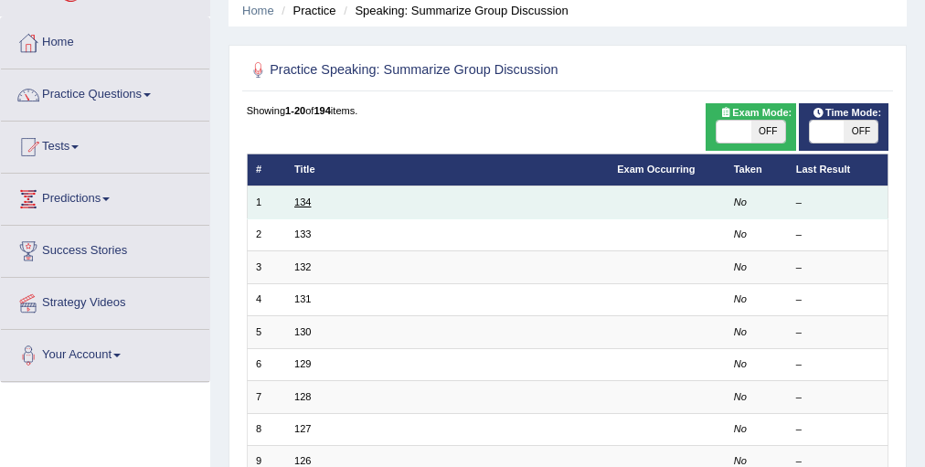
click at [305, 201] on link "134" at bounding box center [302, 201] width 16 height 11
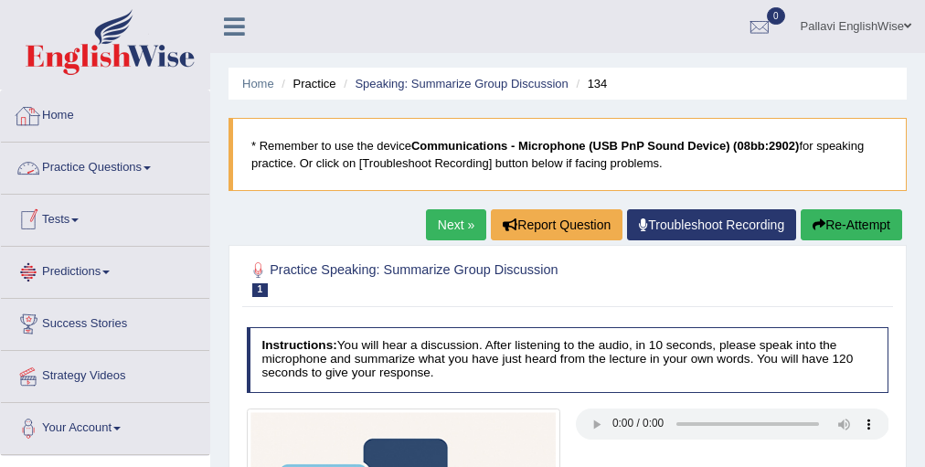
click at [87, 173] on link "Practice Questions" at bounding box center [105, 166] width 208 height 46
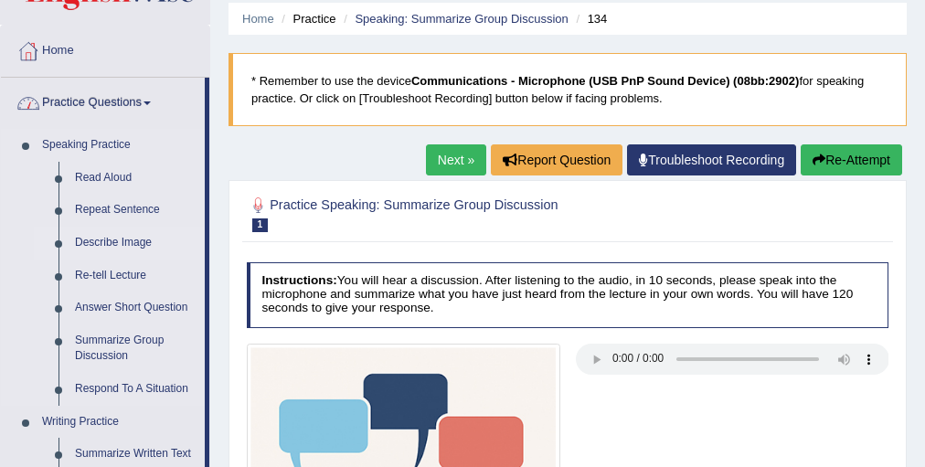
scroll to position [146, 0]
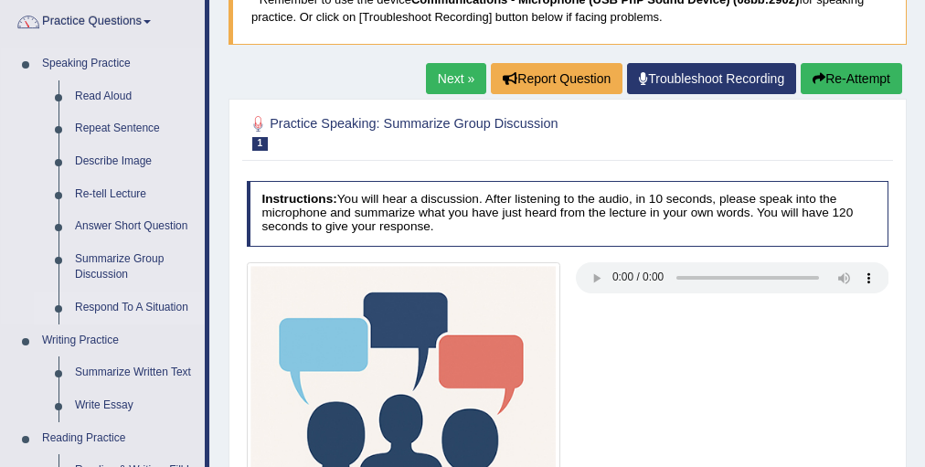
click at [136, 302] on link "Respond To A Situation" at bounding box center [136, 307] width 138 height 33
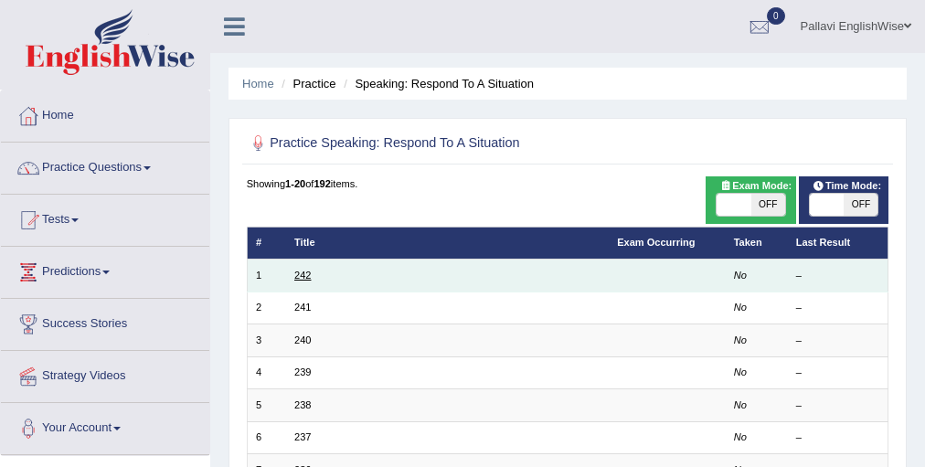
click at [299, 274] on link "242" at bounding box center [302, 275] width 16 height 11
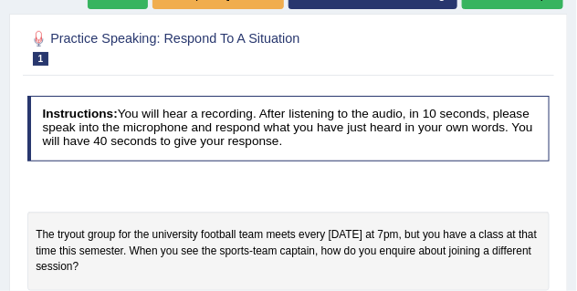
scroll to position [219, 0]
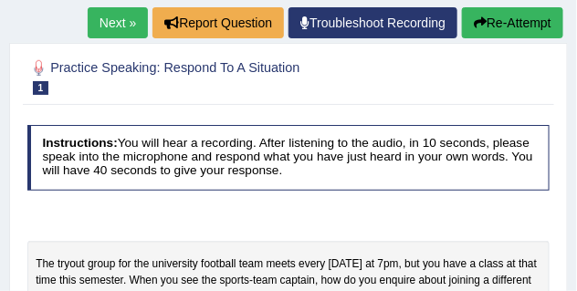
click at [99, 24] on link "Next »" at bounding box center [118, 22] width 60 height 31
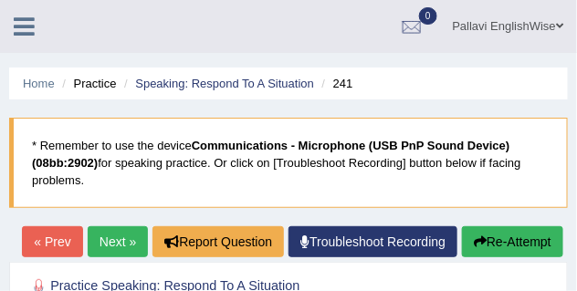
click at [93, 241] on link "Next »" at bounding box center [118, 242] width 60 height 31
click at [553, 29] on link "Pallavi EnglishWise" at bounding box center [508, 24] width 138 height 48
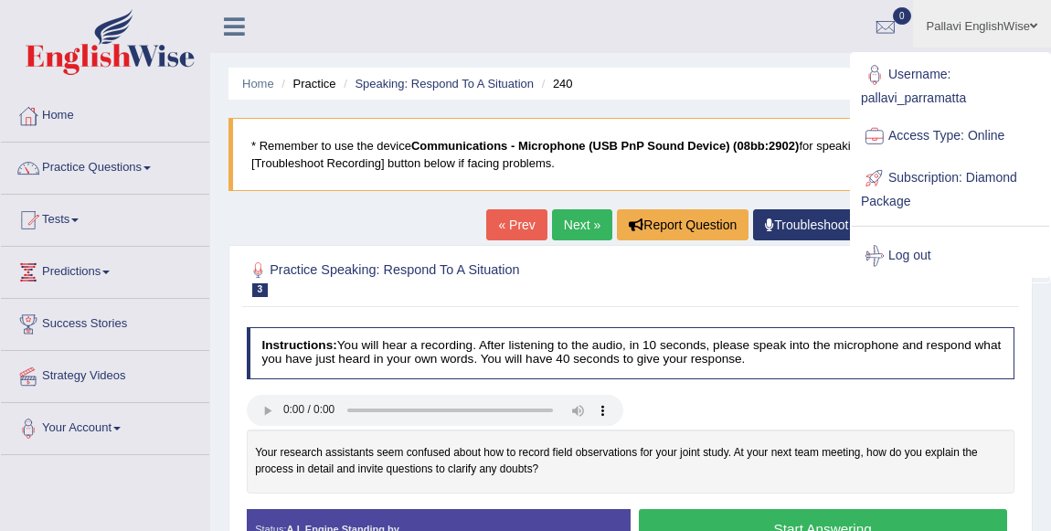
drag, startPoint x: 571, startPoint y: 6, endPoint x: 676, endPoint y: 26, distance: 107.0
click at [553, 37] on ul "Pallavi EnglishWise Toggle navigation Username: pallavi_parramatta Access Type:…" at bounding box center [756, 26] width 588 height 52
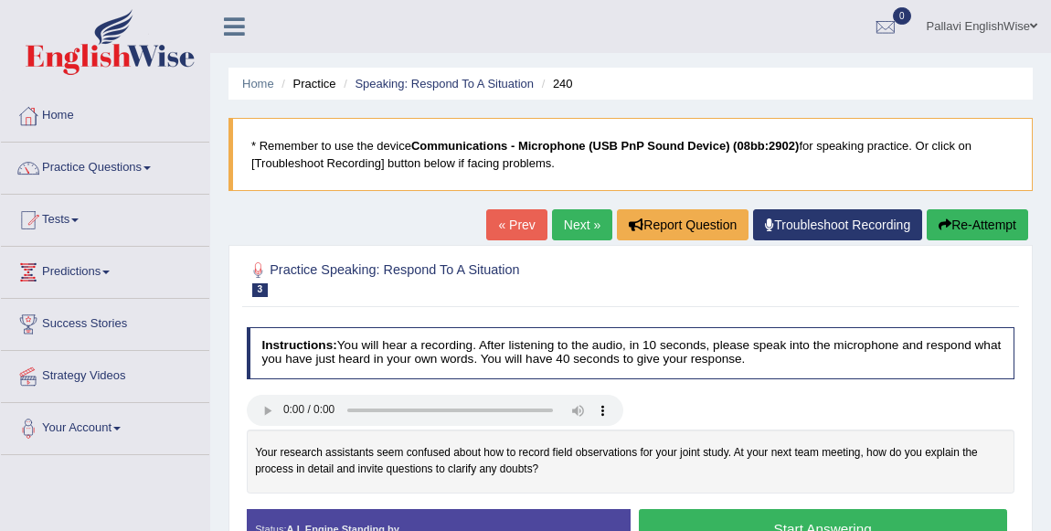
click at [577, 26] on link "Pallavi EnglishWise" at bounding box center [982, 24] width 138 height 48
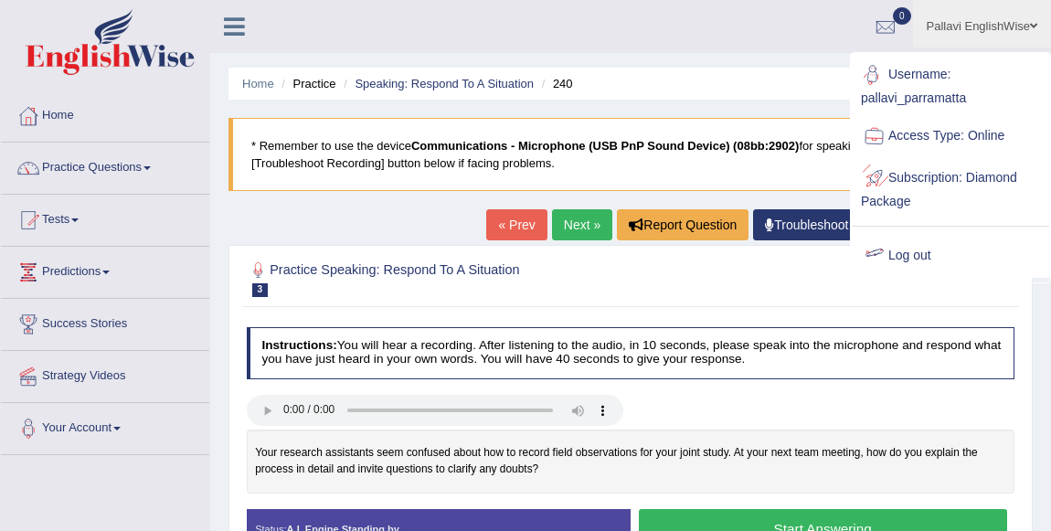
click at [577, 250] on link "Log out" at bounding box center [950, 256] width 197 height 42
